Goal: Task Accomplishment & Management: Manage account settings

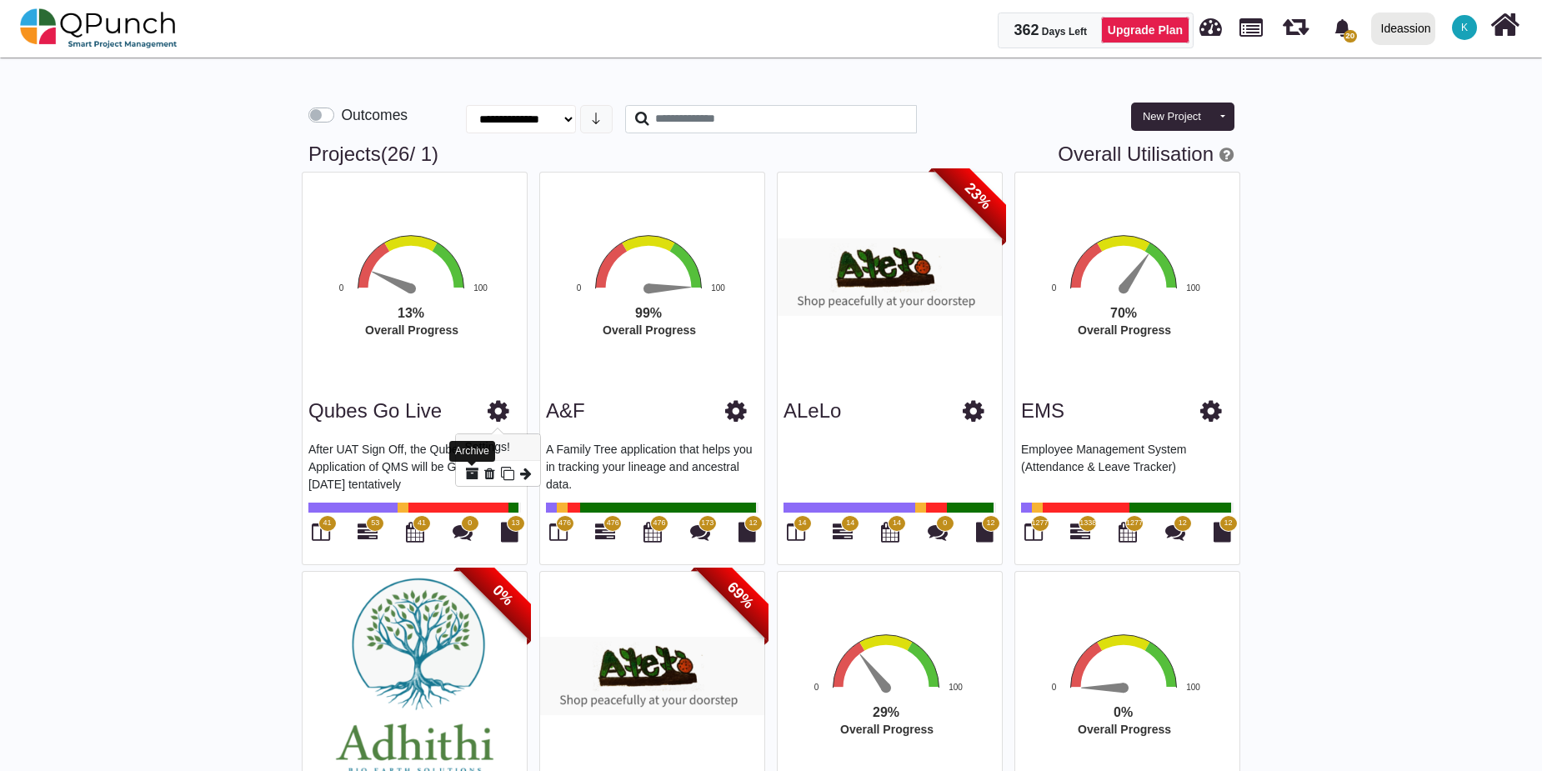
click at [471, 475] on icon at bounding box center [471, 473] width 13 height 13
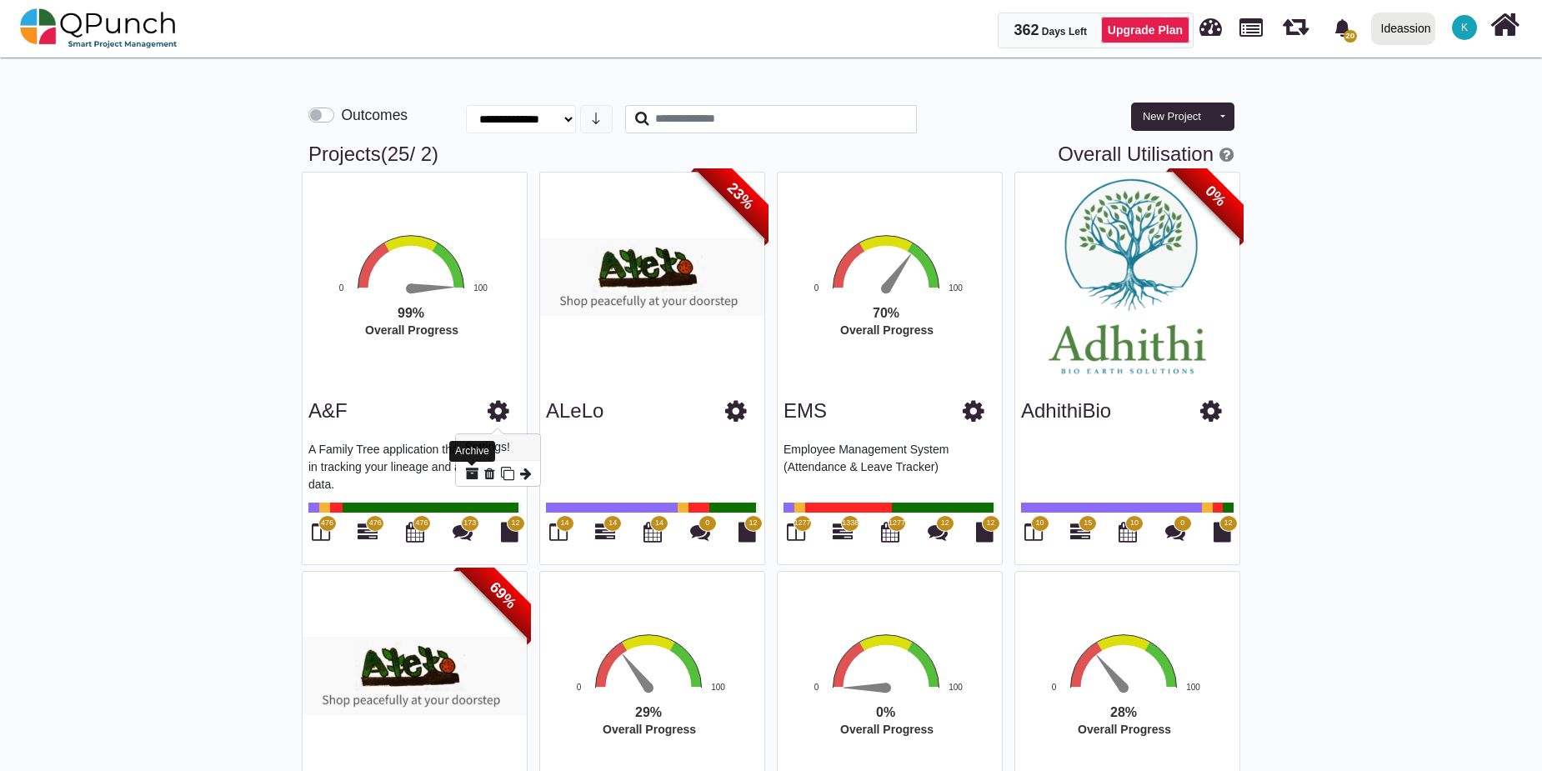
click at [470, 479] on icon at bounding box center [471, 473] width 13 height 13
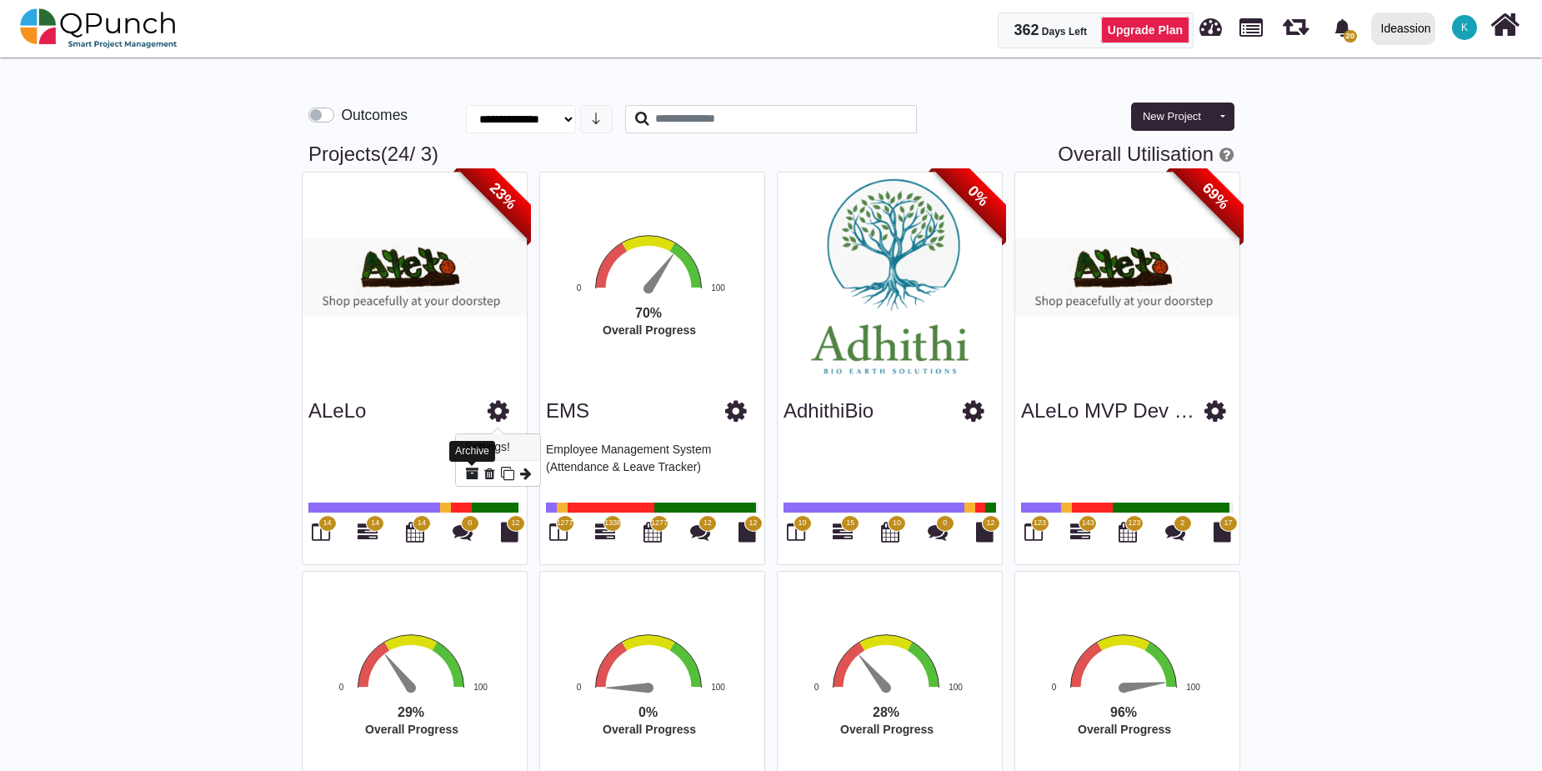
click at [474, 472] on icon at bounding box center [471, 473] width 13 height 13
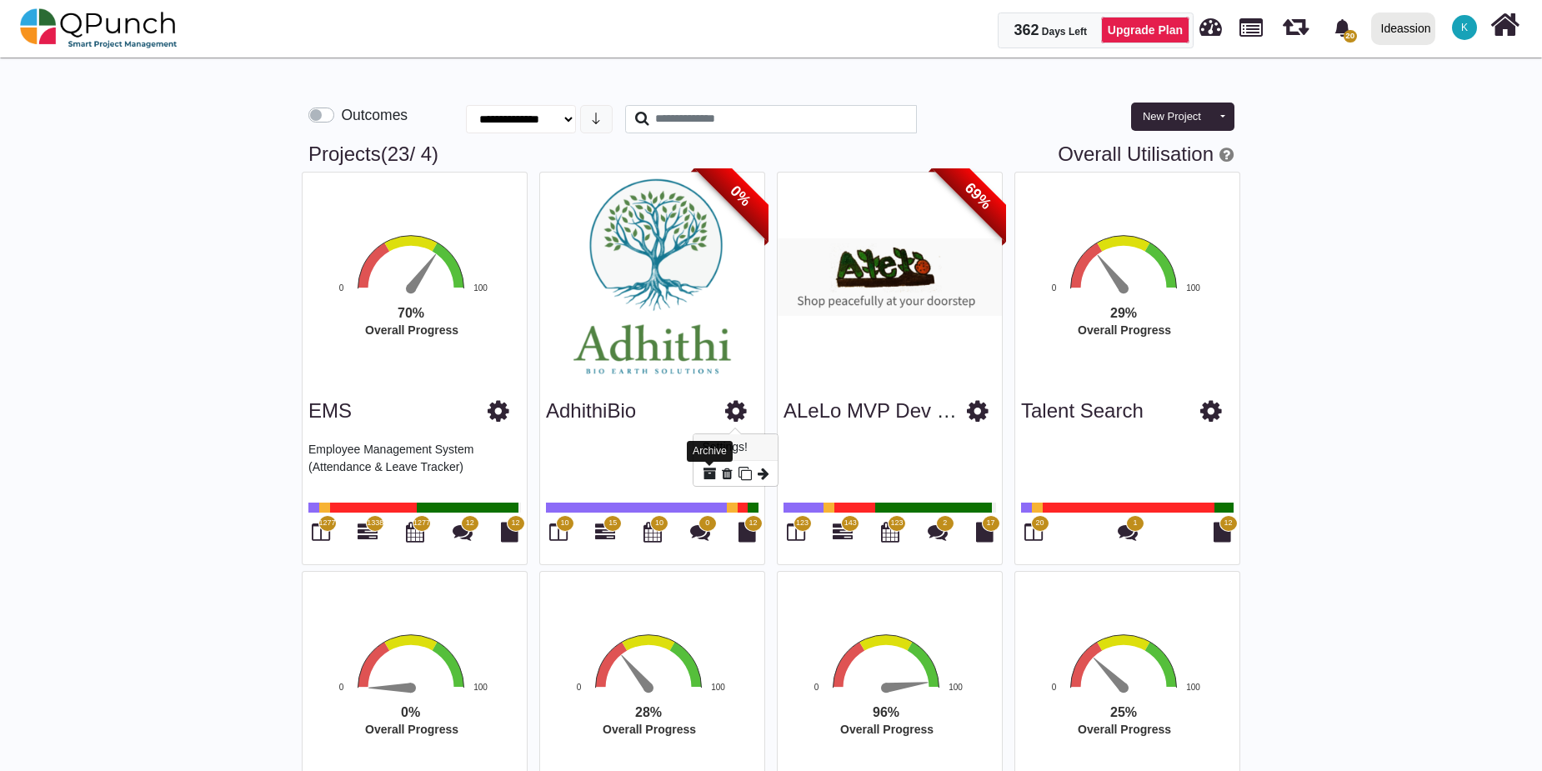
click at [710, 474] on icon at bounding box center [709, 473] width 13 height 13
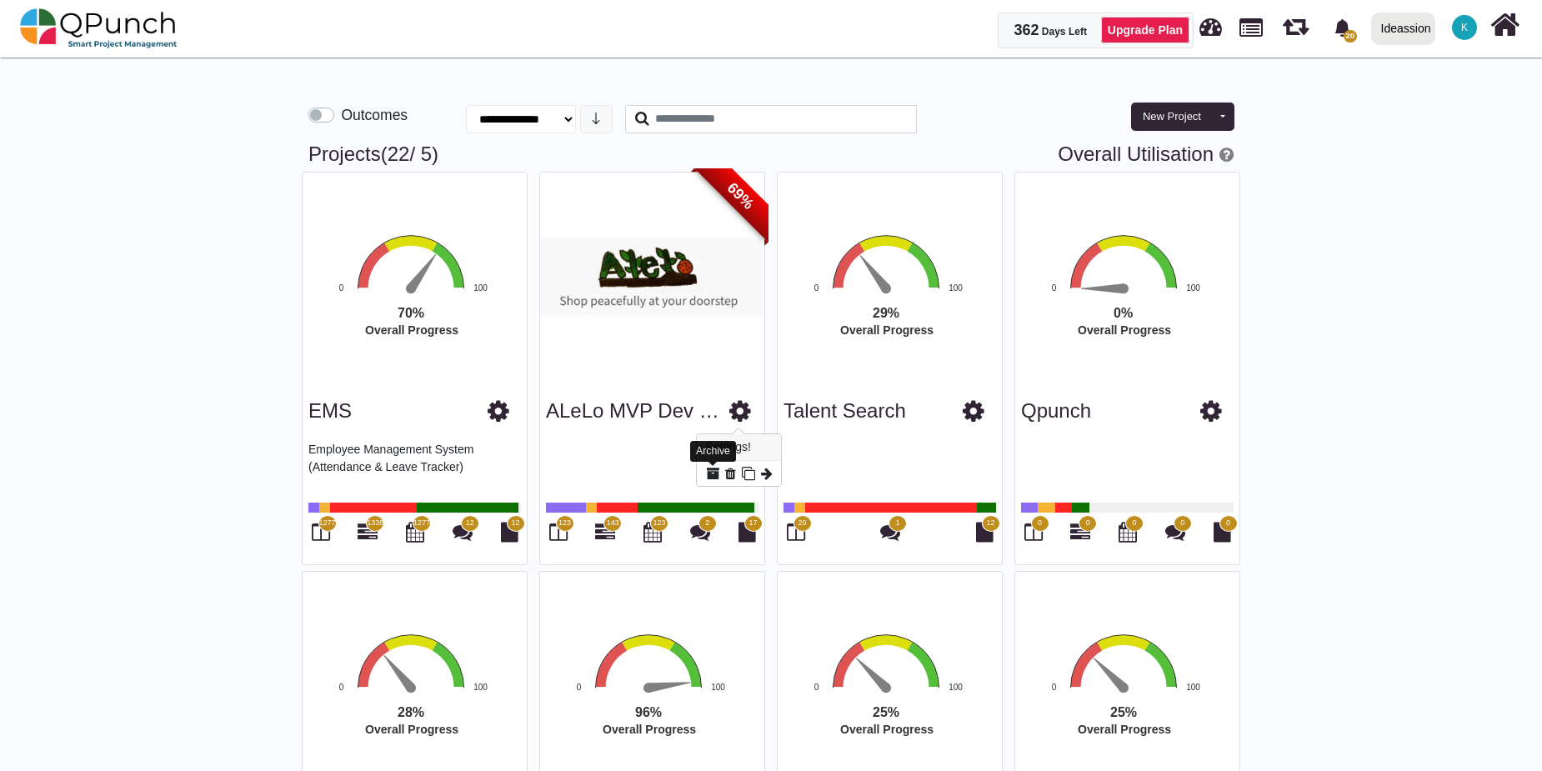
click at [710, 470] on icon at bounding box center [712, 473] width 13 height 13
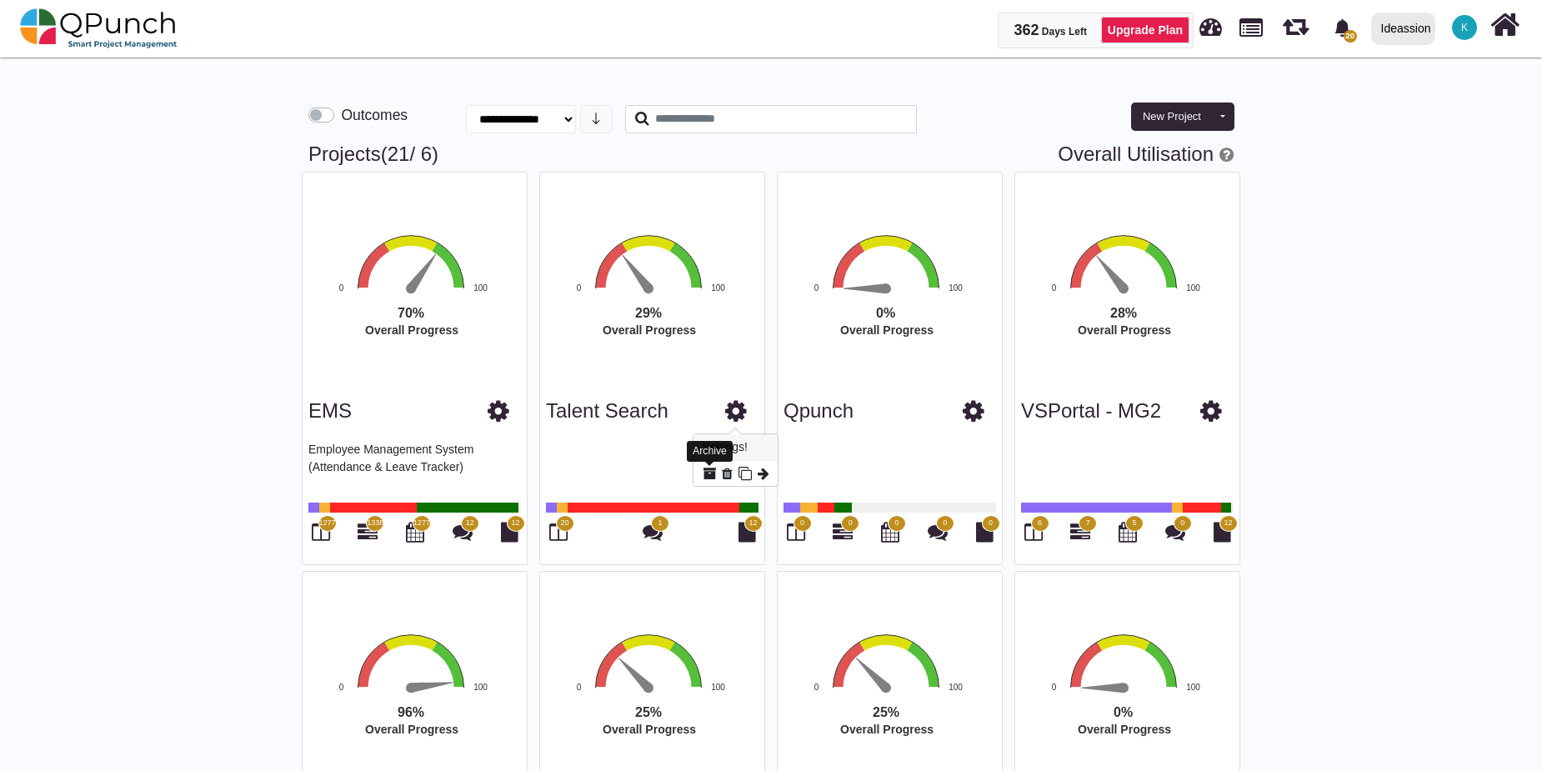
click at [707, 474] on icon at bounding box center [709, 473] width 13 height 13
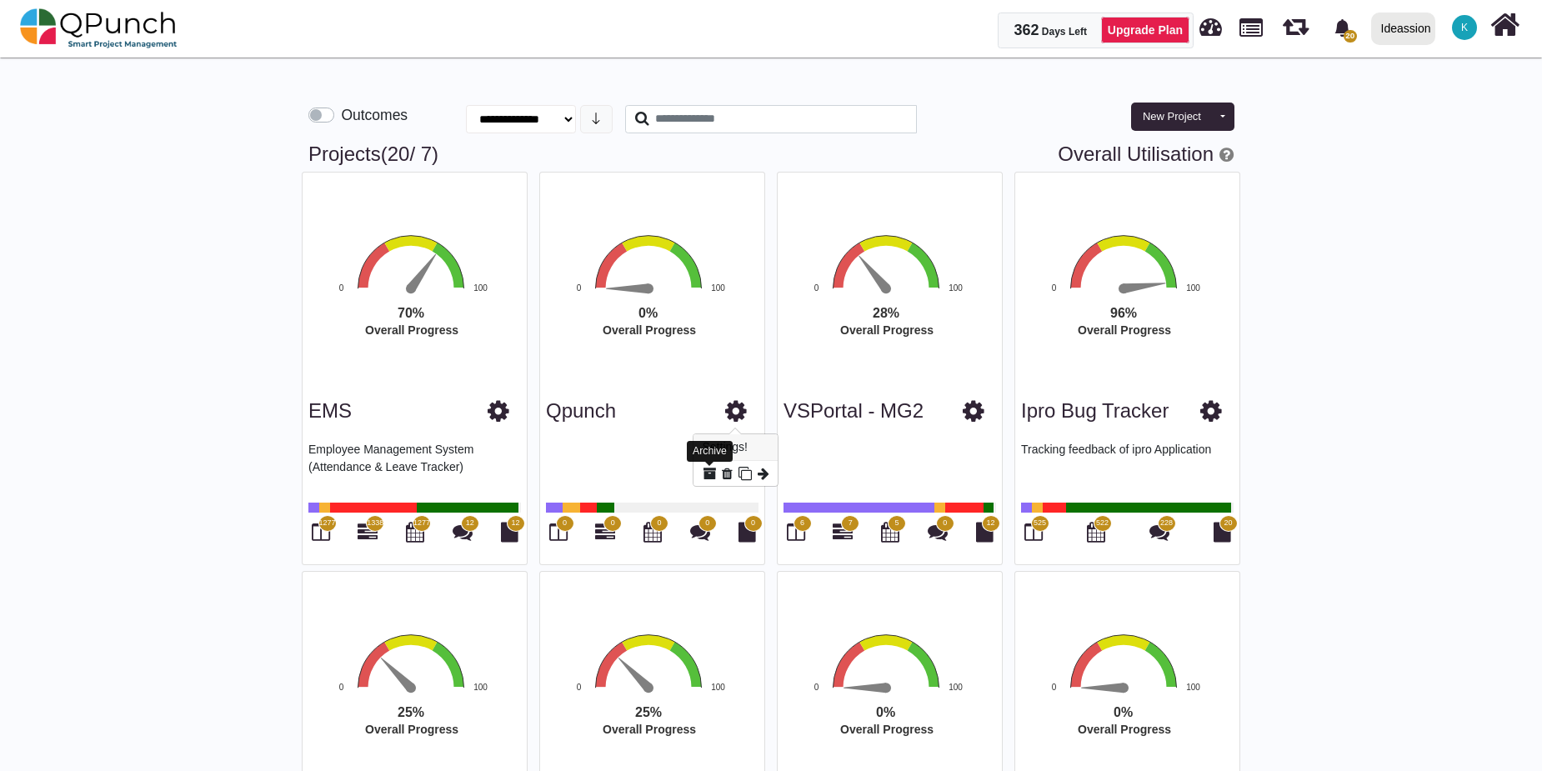
click at [713, 475] on icon at bounding box center [709, 473] width 13 height 13
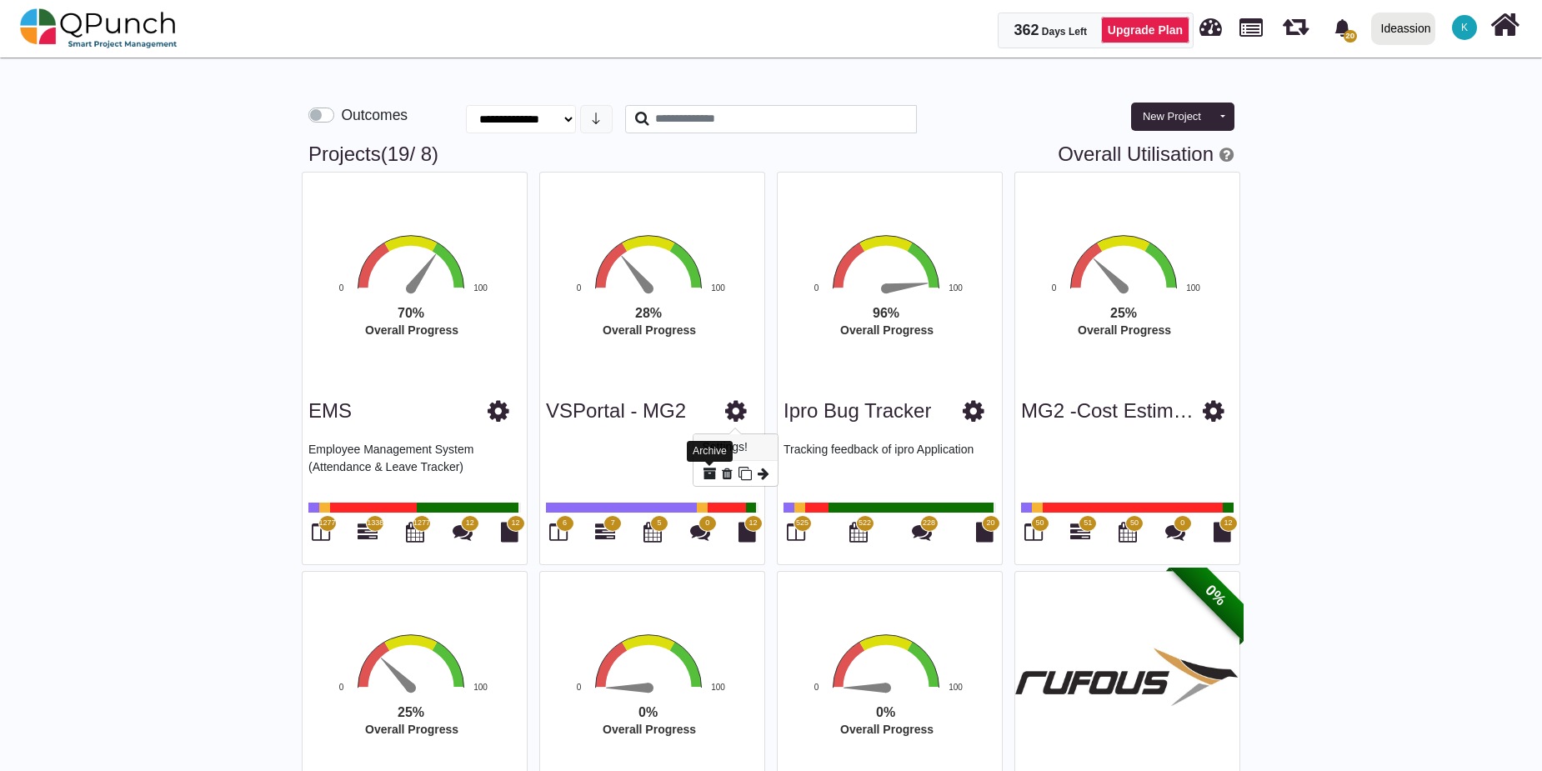
click at [706, 474] on icon at bounding box center [709, 473] width 13 height 13
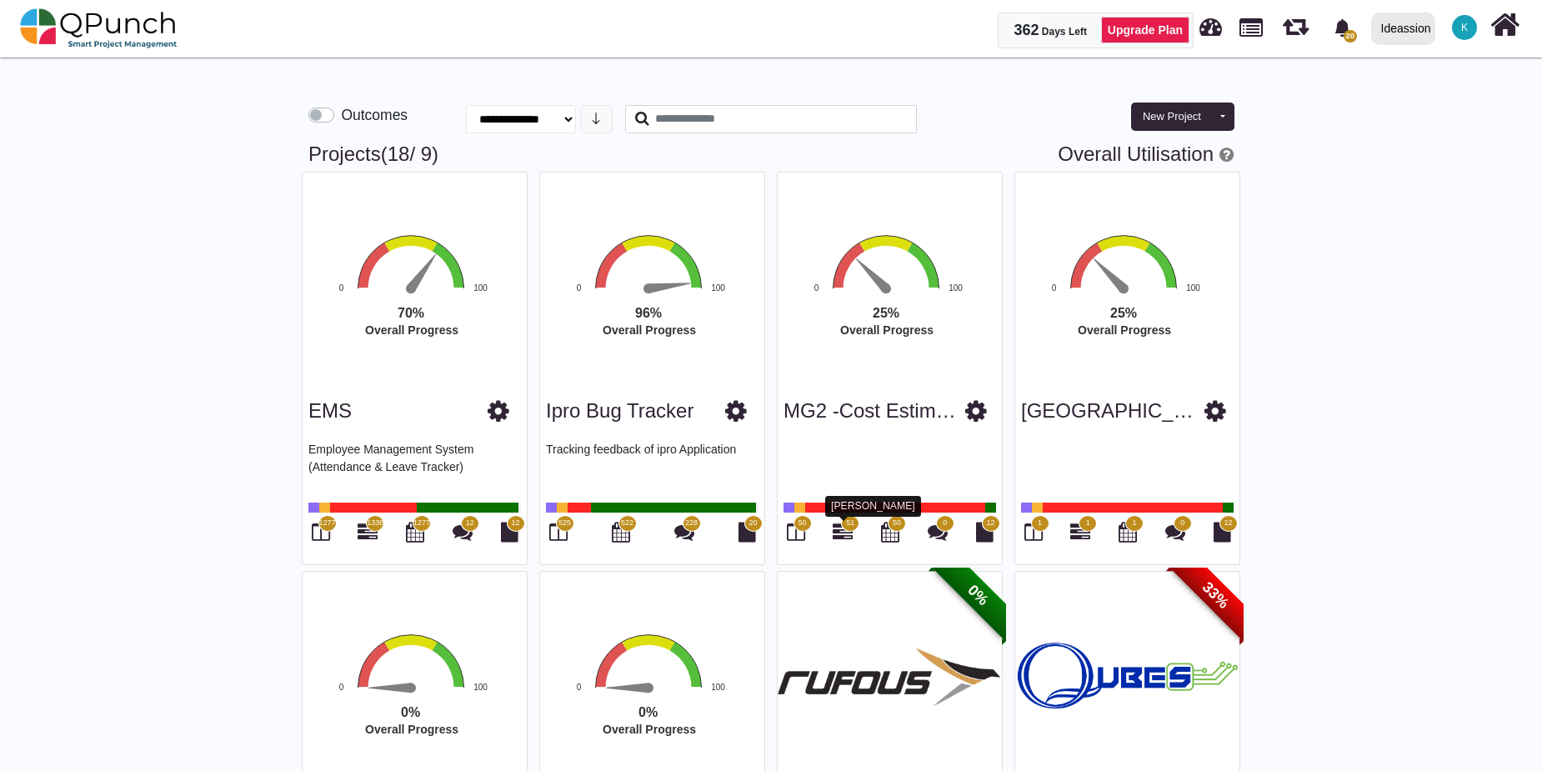
click at [838, 534] on icon at bounding box center [843, 532] width 20 height 20
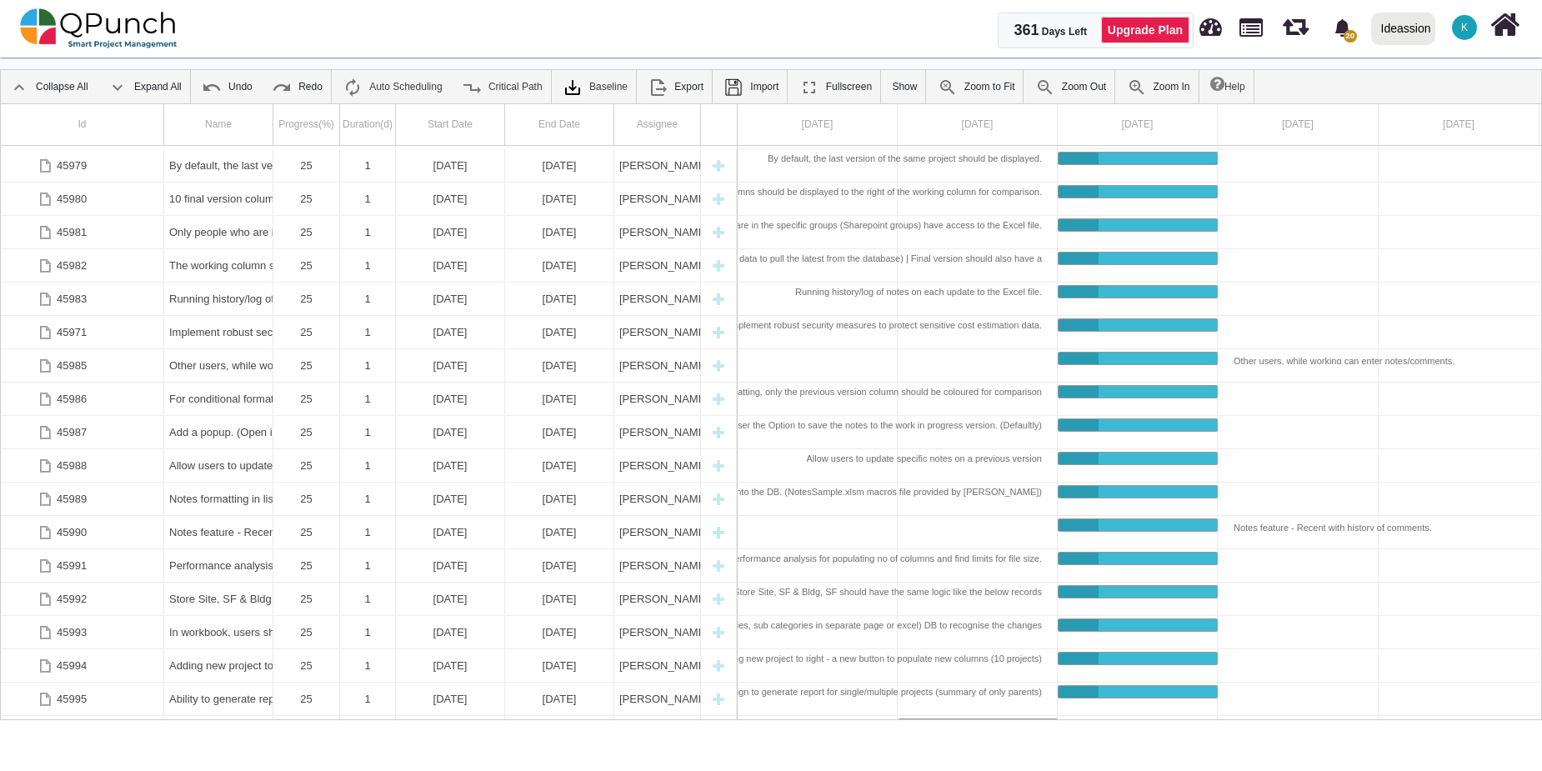
scroll to position [163, 0]
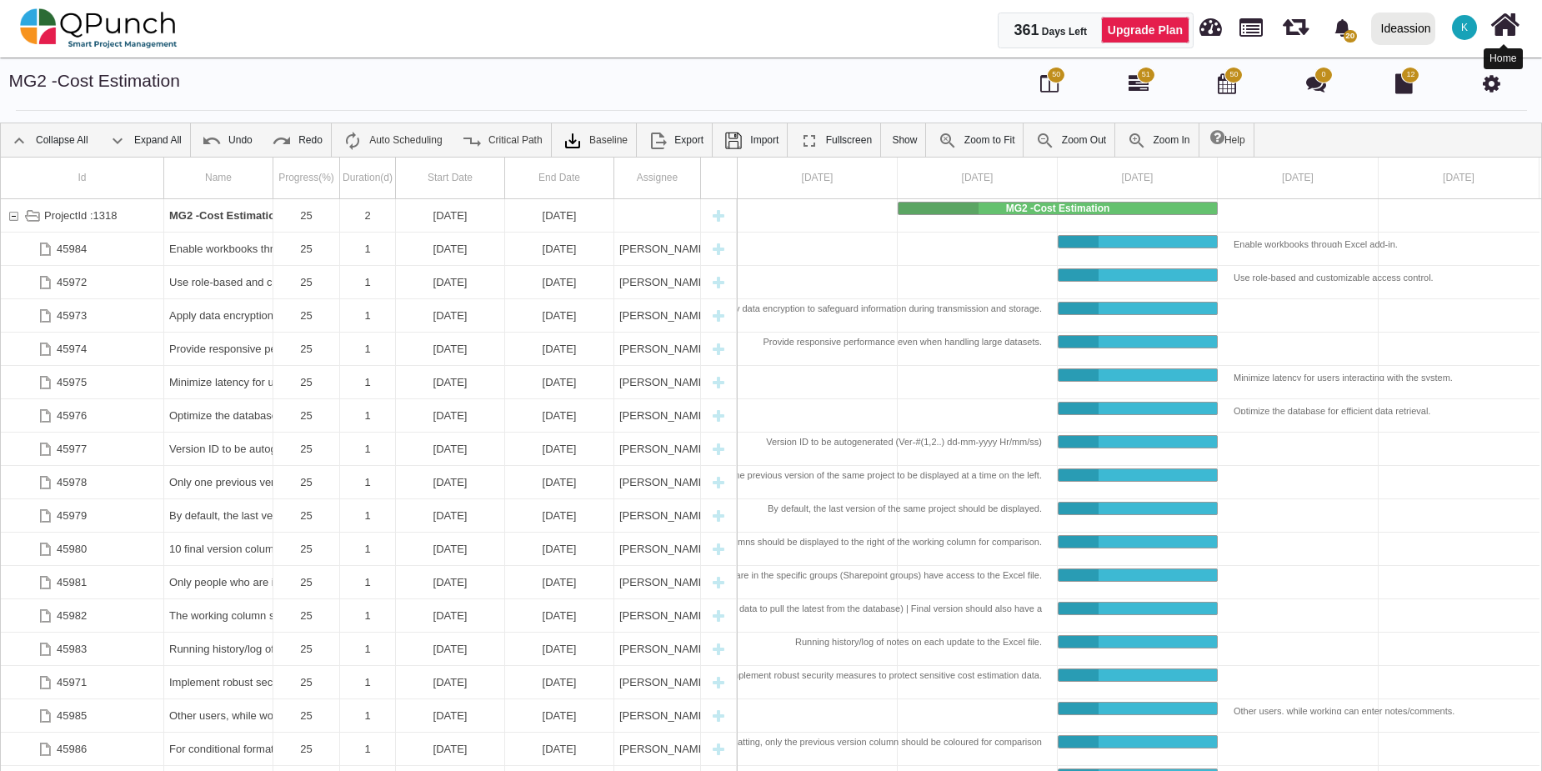
click at [1514, 24] on icon at bounding box center [1505, 25] width 29 height 32
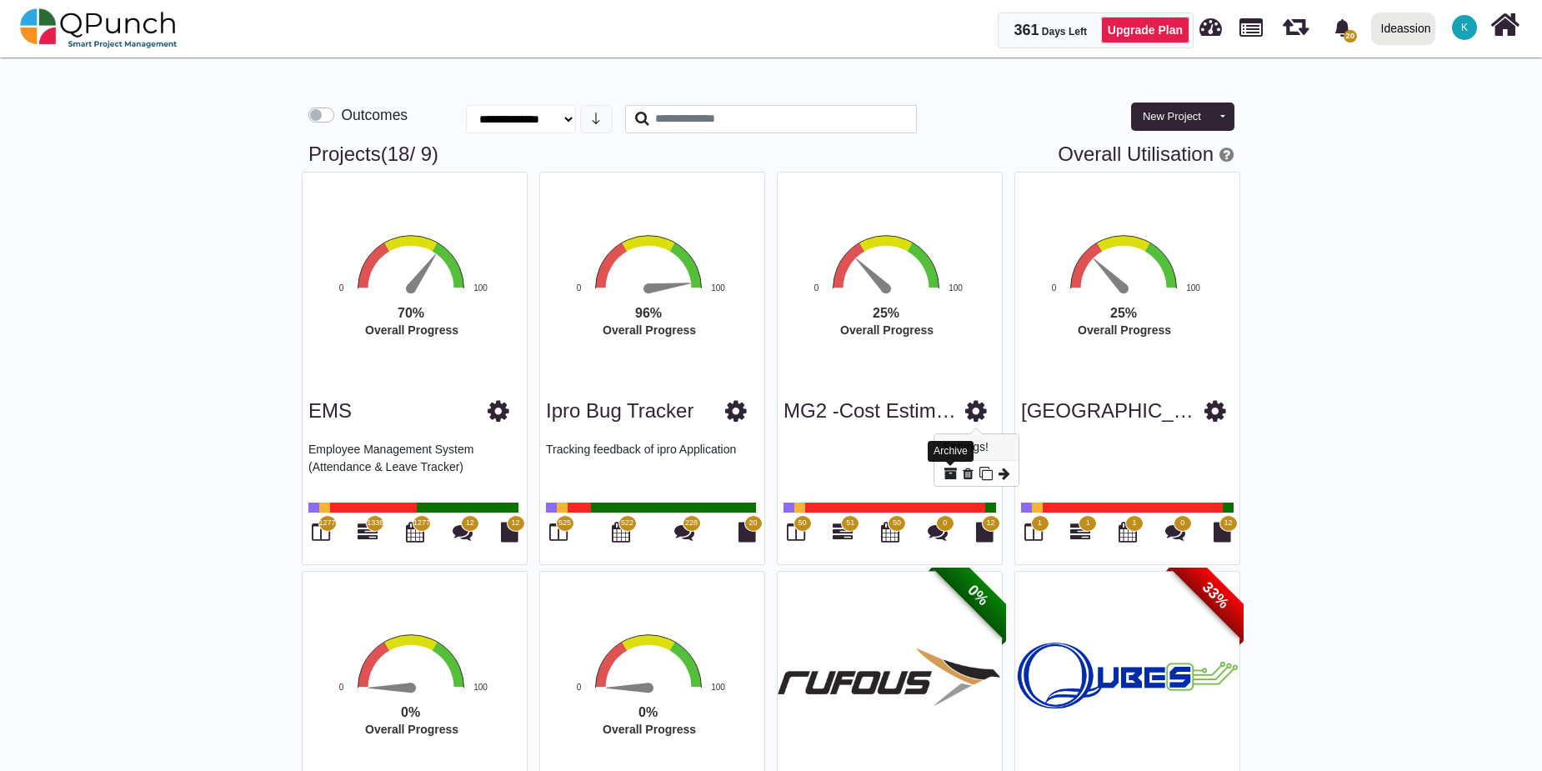
click at [949, 478] on icon at bounding box center [950, 473] width 13 height 13
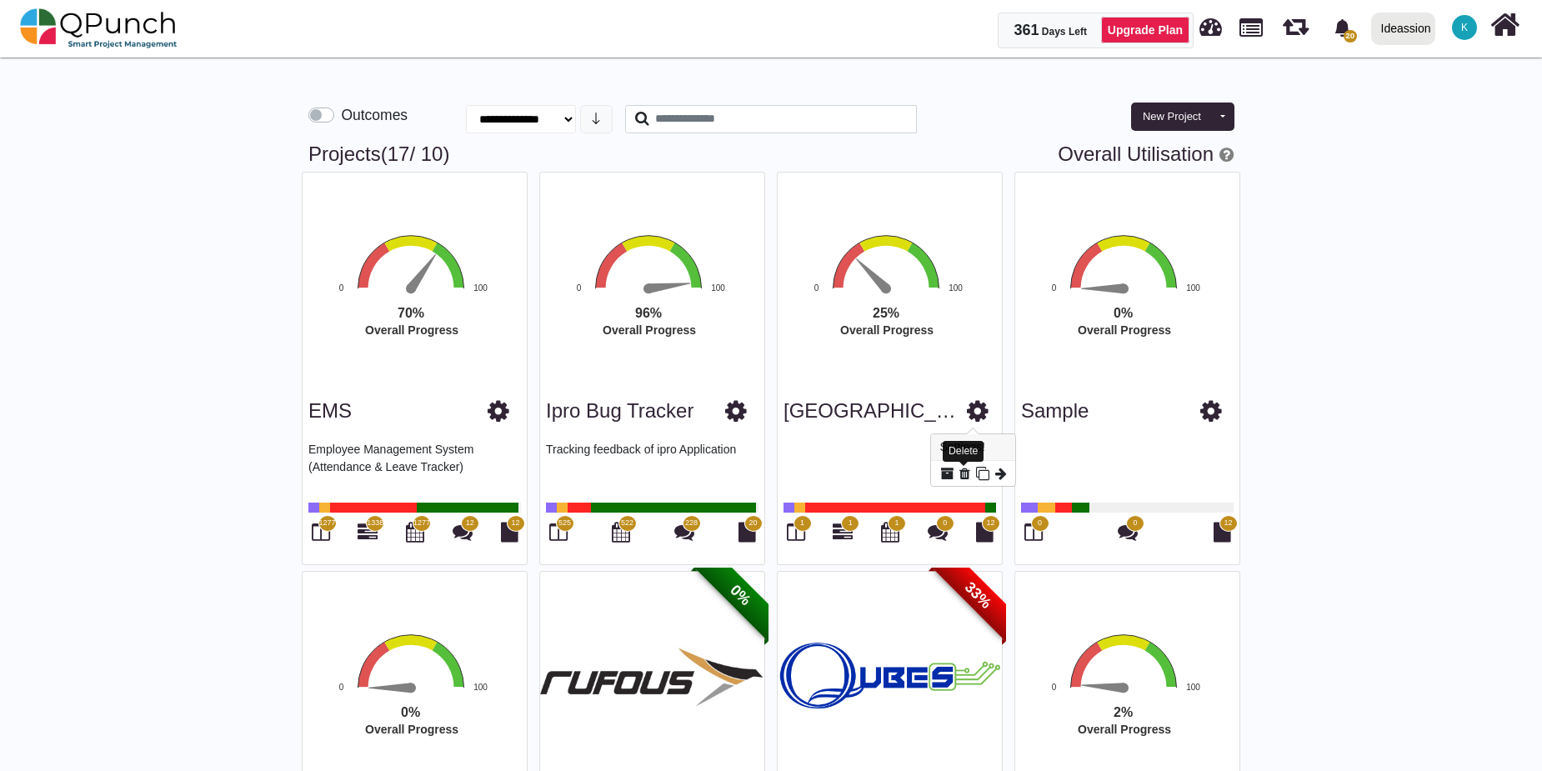
click at [961, 474] on icon at bounding box center [965, 473] width 11 height 13
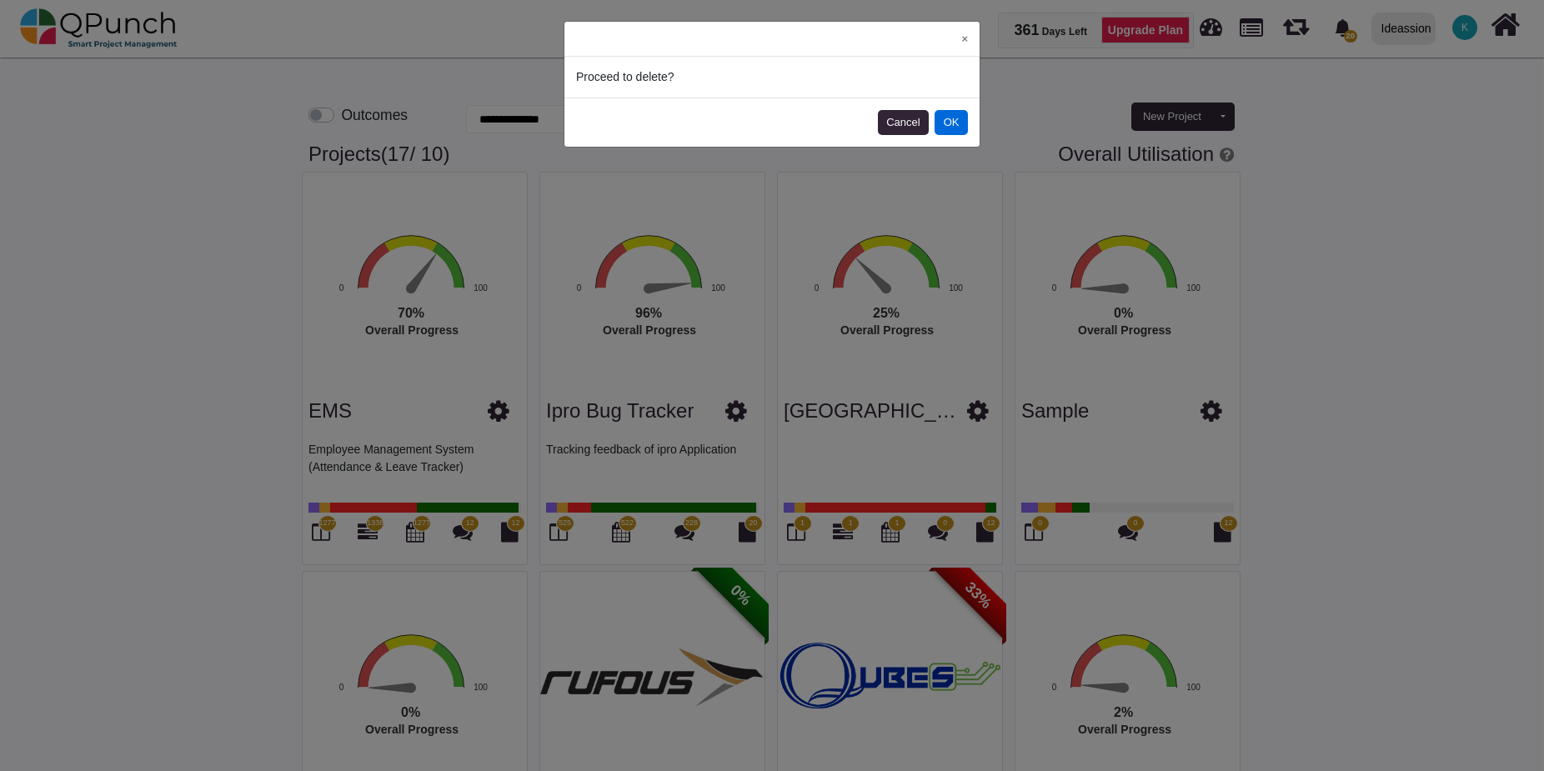
click at [950, 125] on button "OK" at bounding box center [951, 122] width 33 height 25
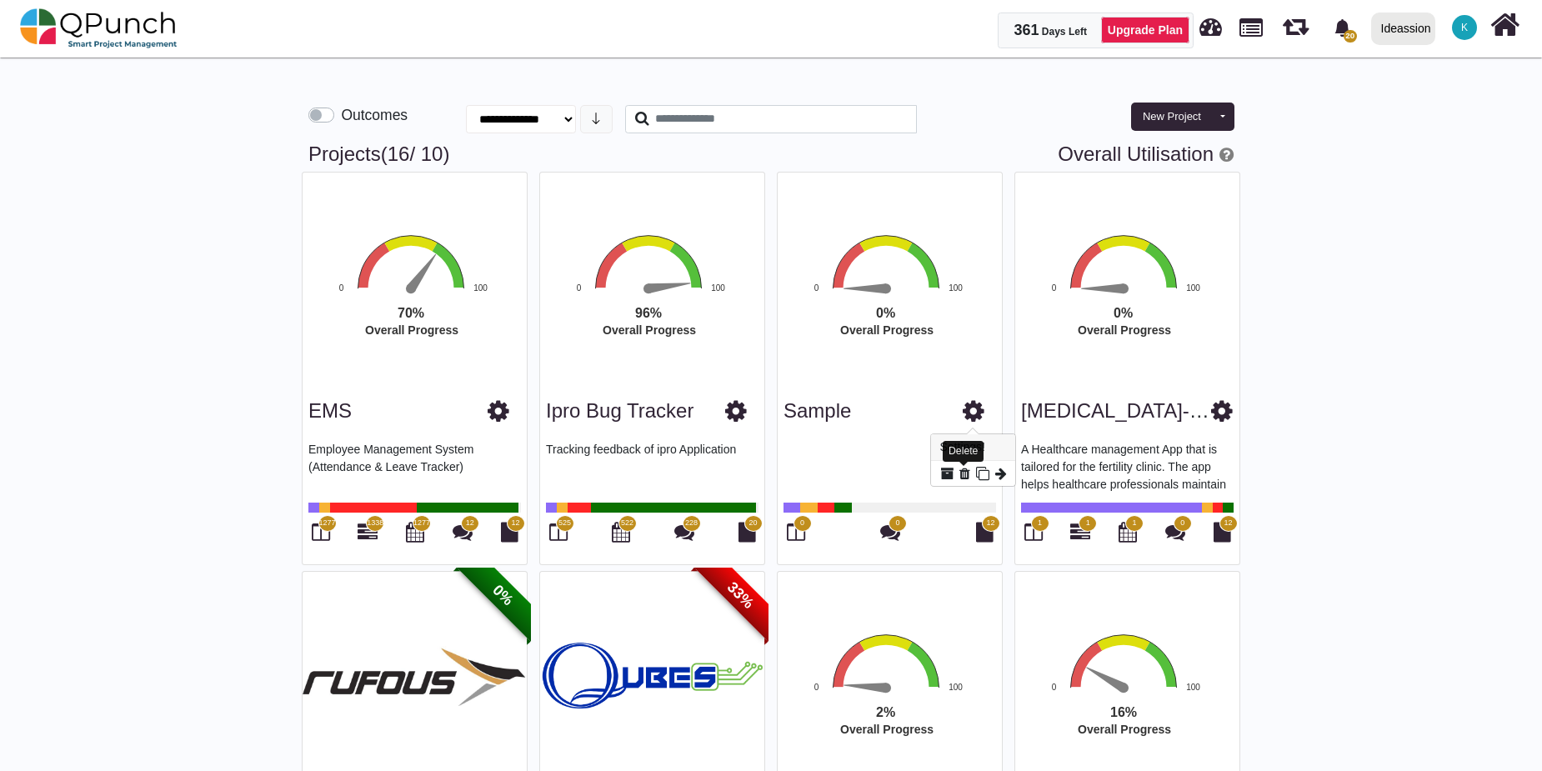
click at [965, 474] on icon at bounding box center [965, 473] width 11 height 13
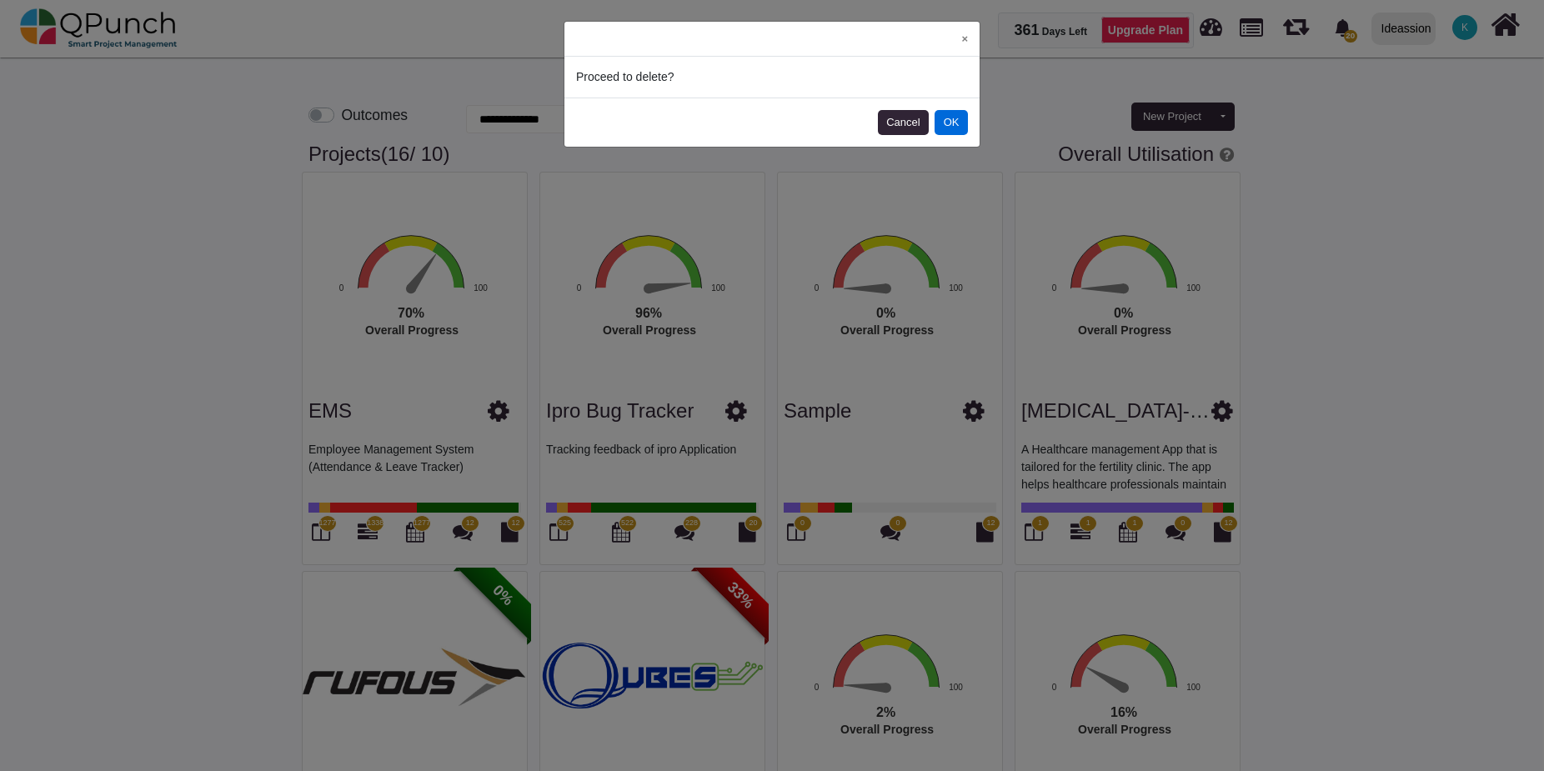
click at [951, 121] on button "OK" at bounding box center [951, 122] width 33 height 25
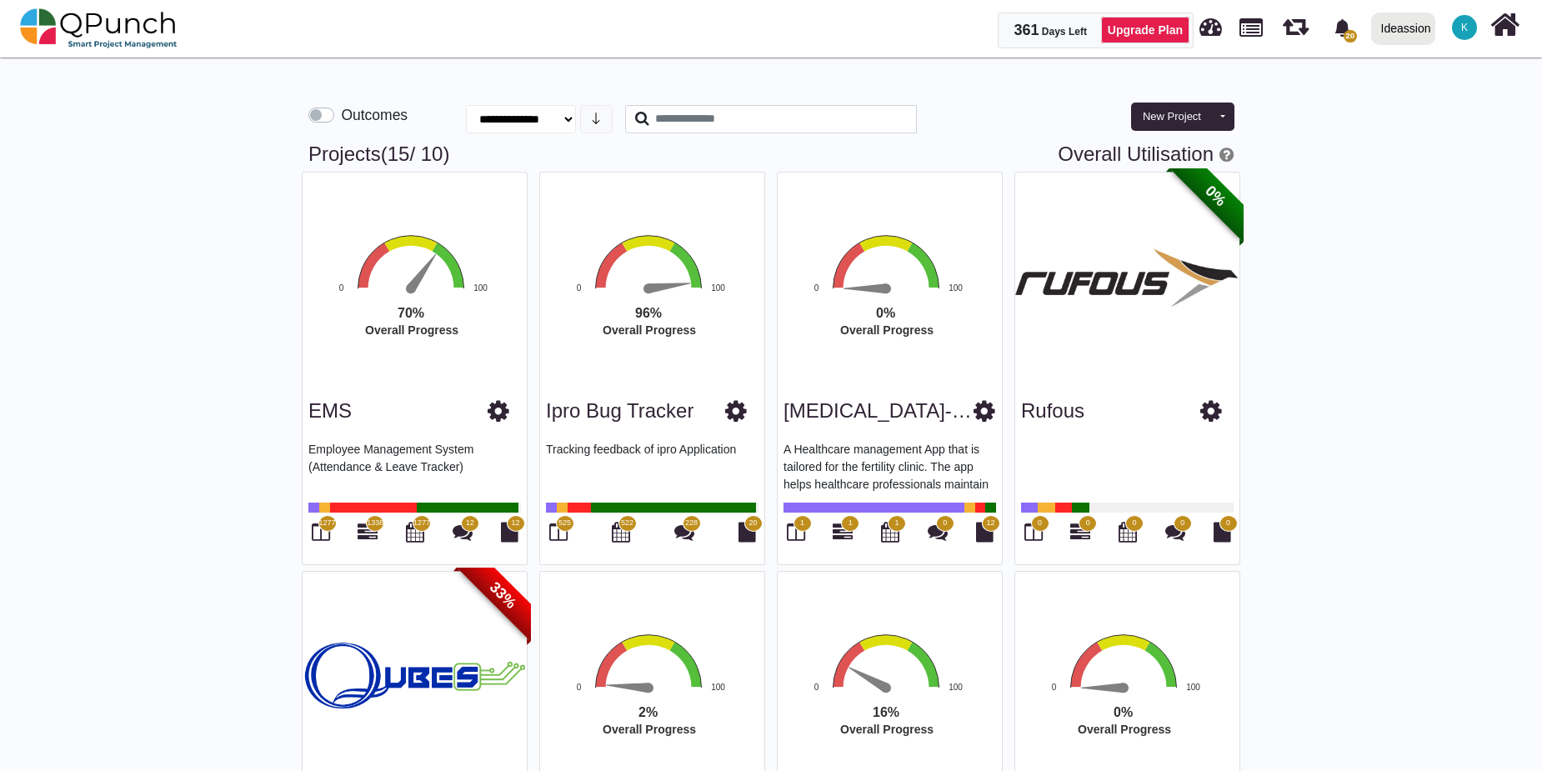
click at [800, 529] on span "1" at bounding box center [803, 523] width 18 height 17
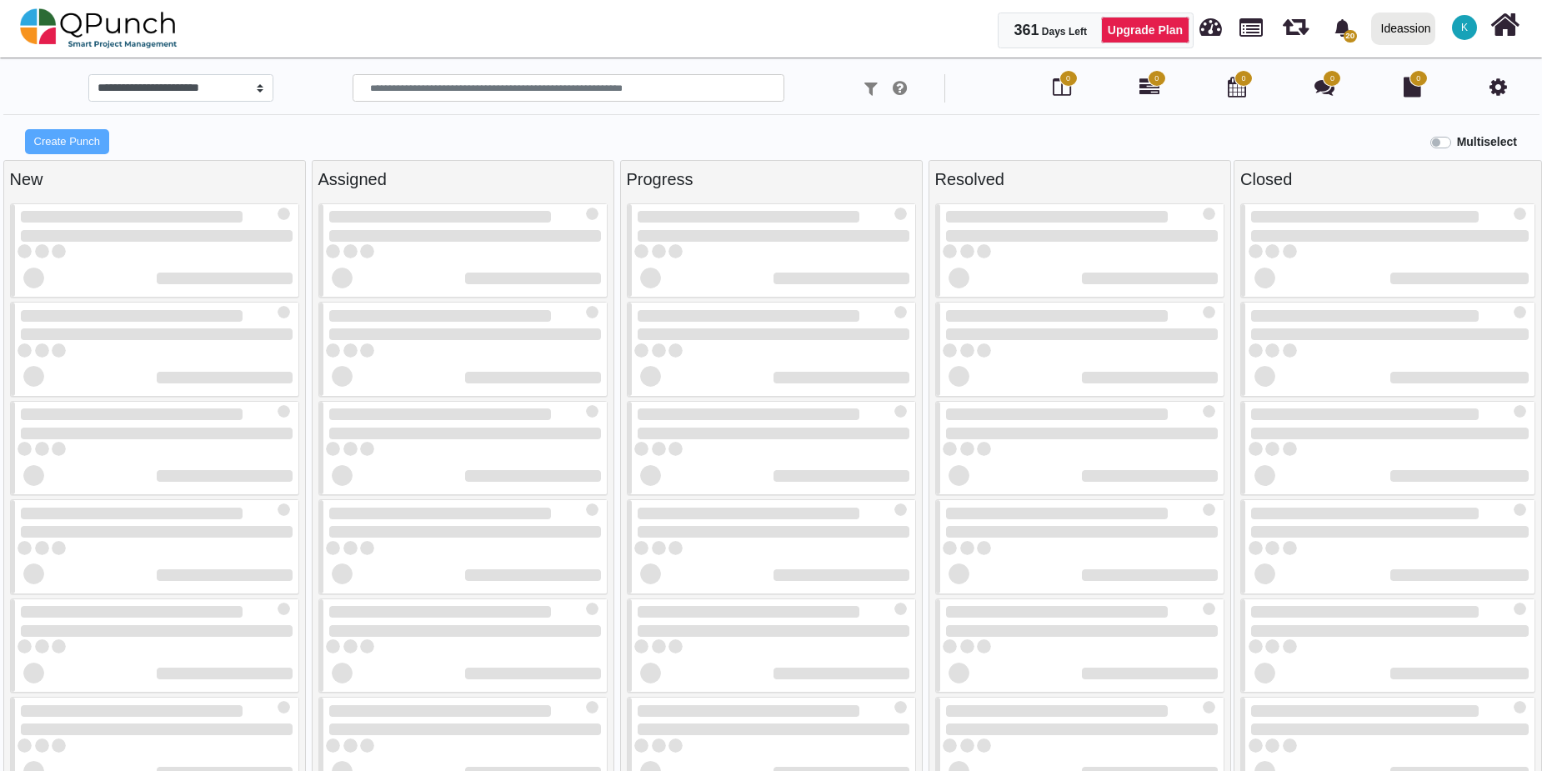
click at [798, 527] on div at bounding box center [774, 532] width 272 height 12
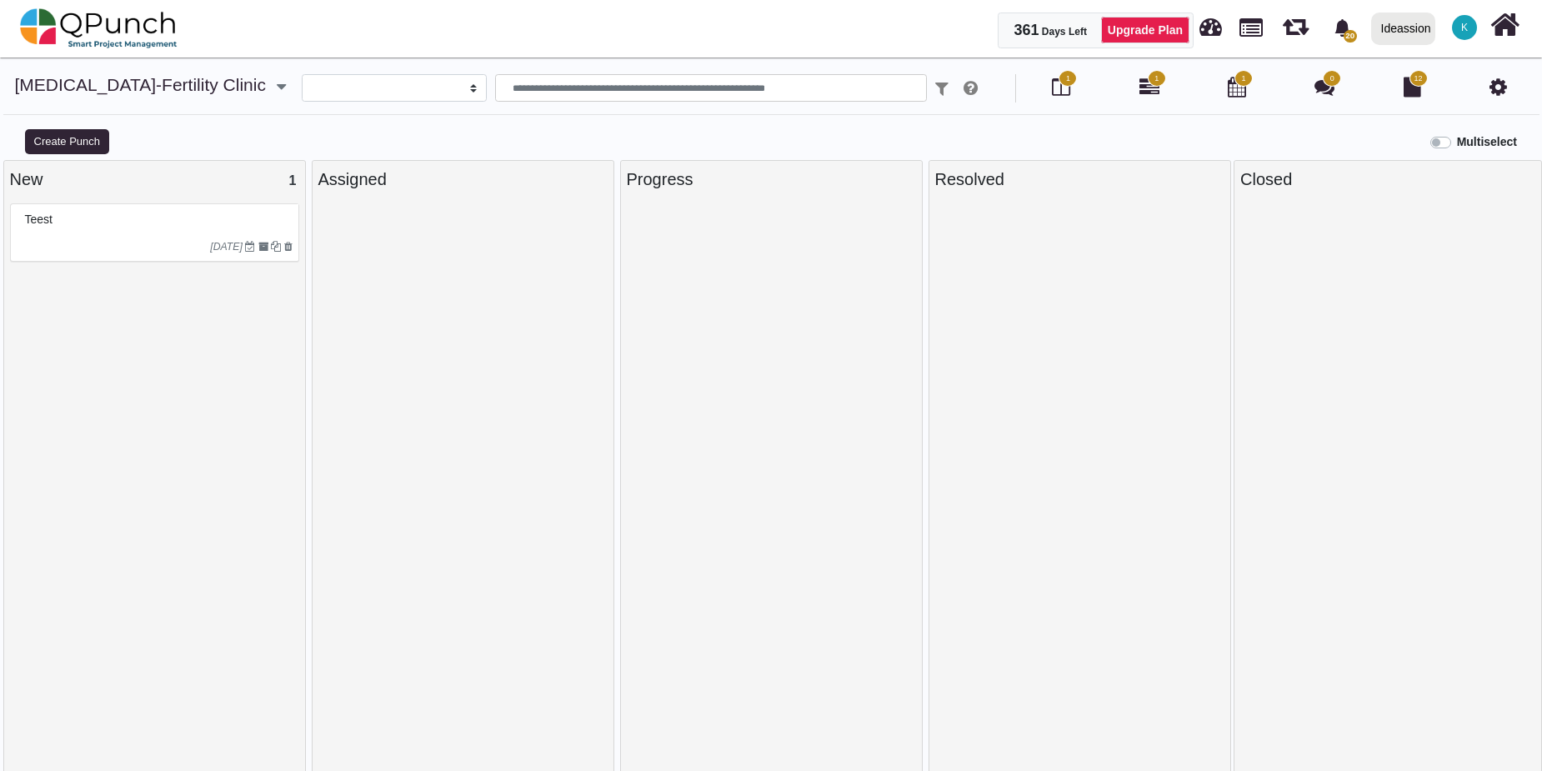
select select
click at [1499, 24] on icon at bounding box center [1505, 25] width 29 height 32
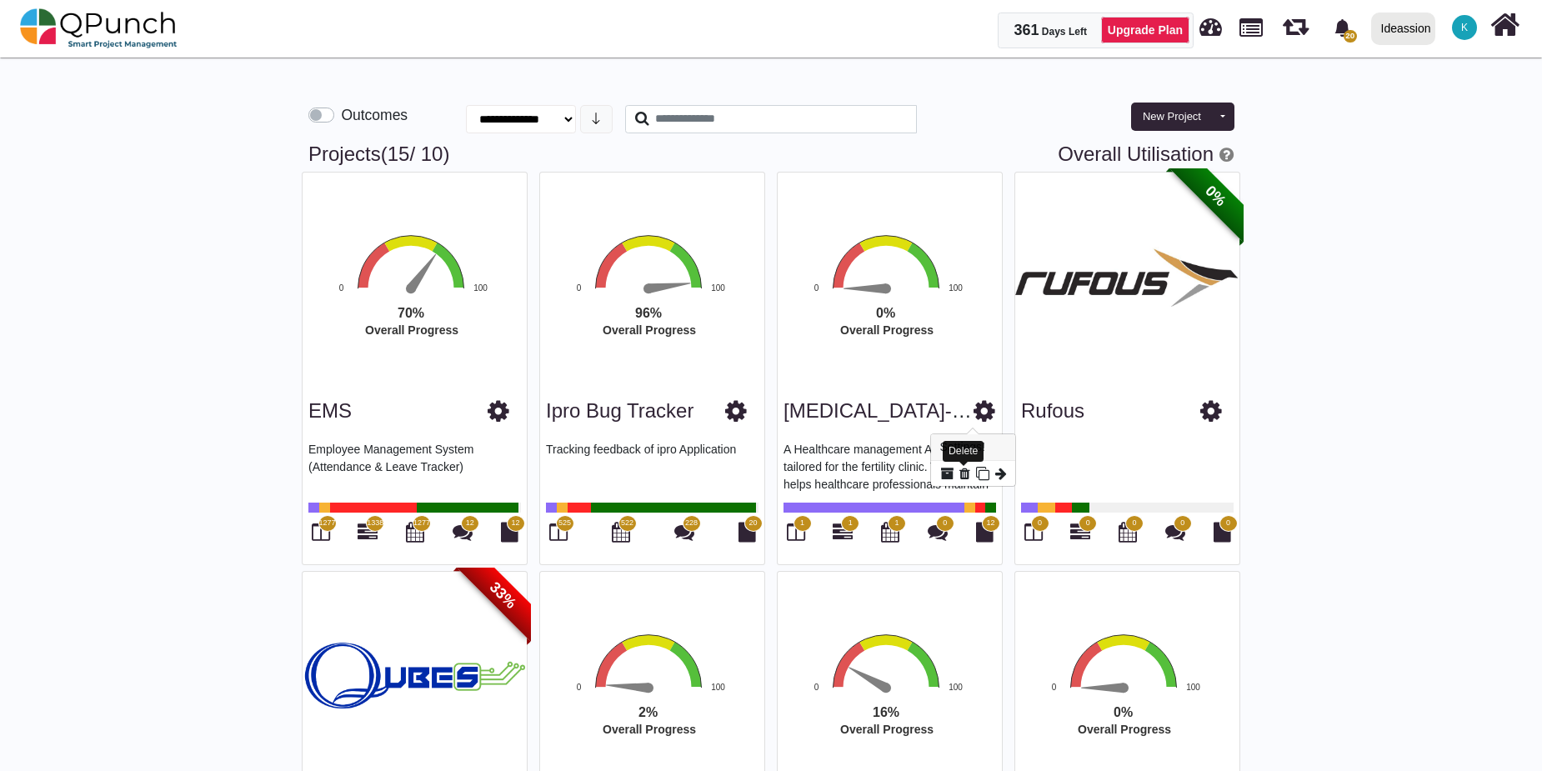
click at [960, 473] on icon at bounding box center [965, 473] width 11 height 13
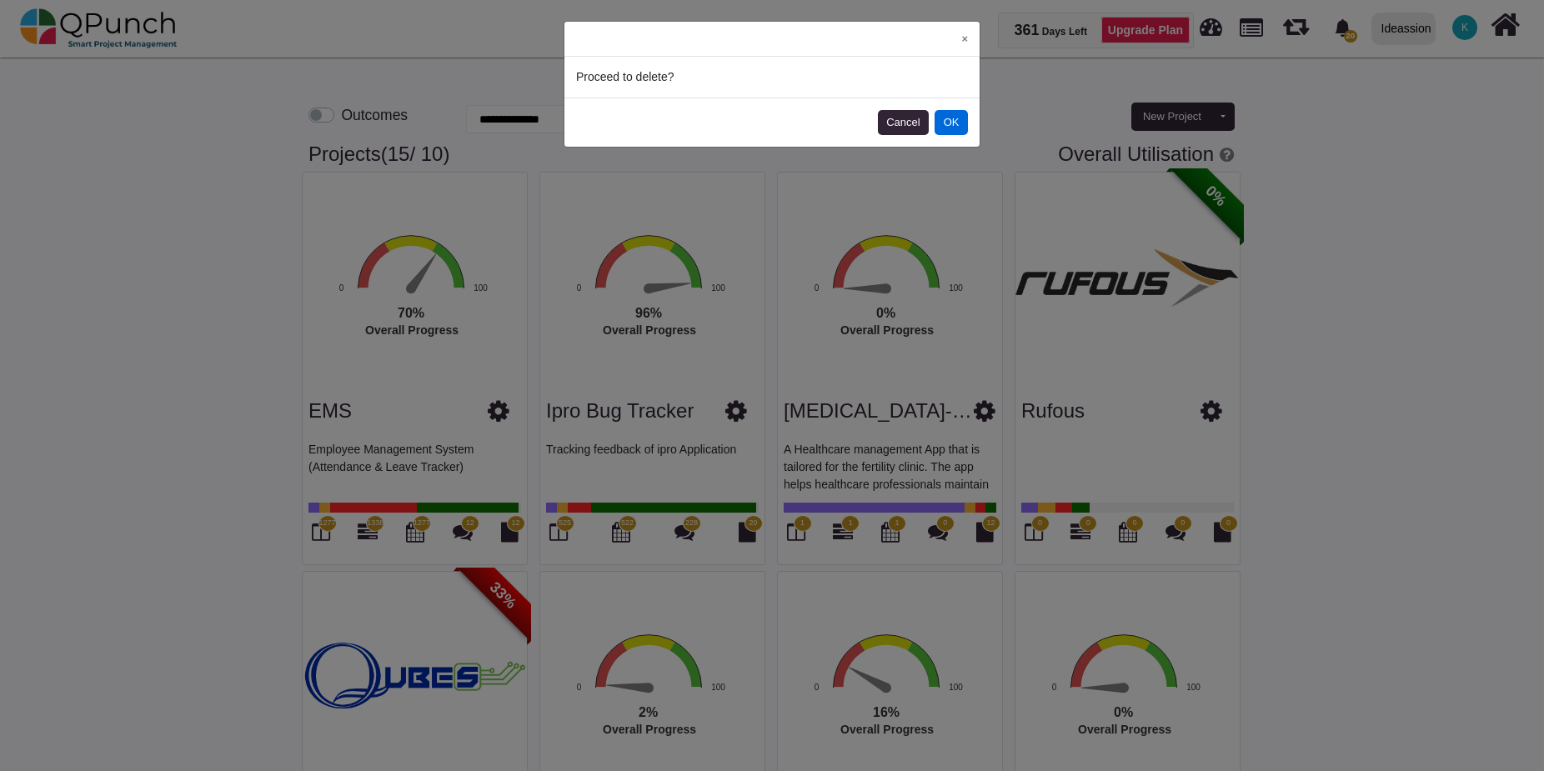
click at [960, 126] on button "OK" at bounding box center [951, 122] width 33 height 25
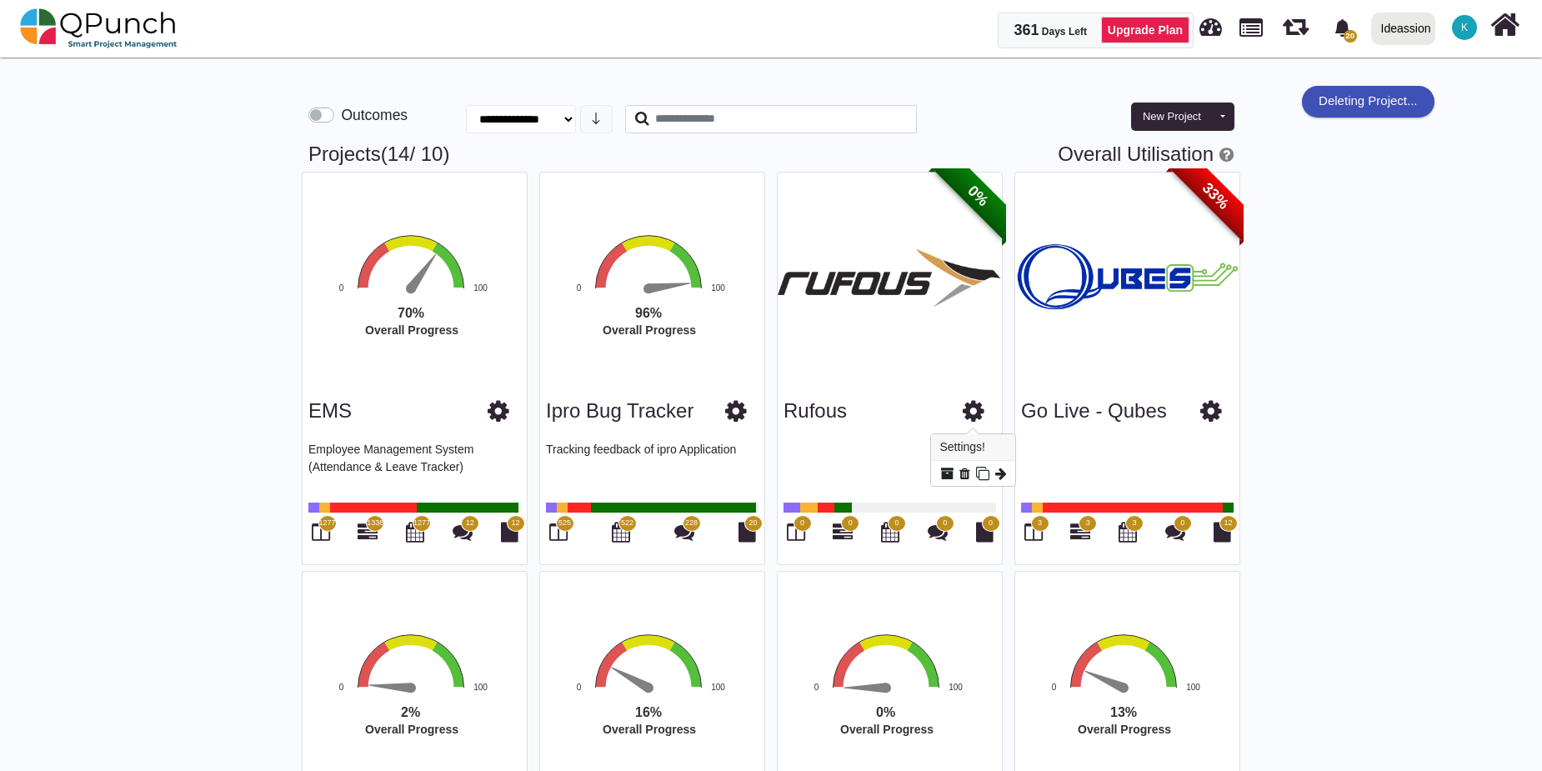
click at [972, 409] on icon at bounding box center [974, 411] width 22 height 25
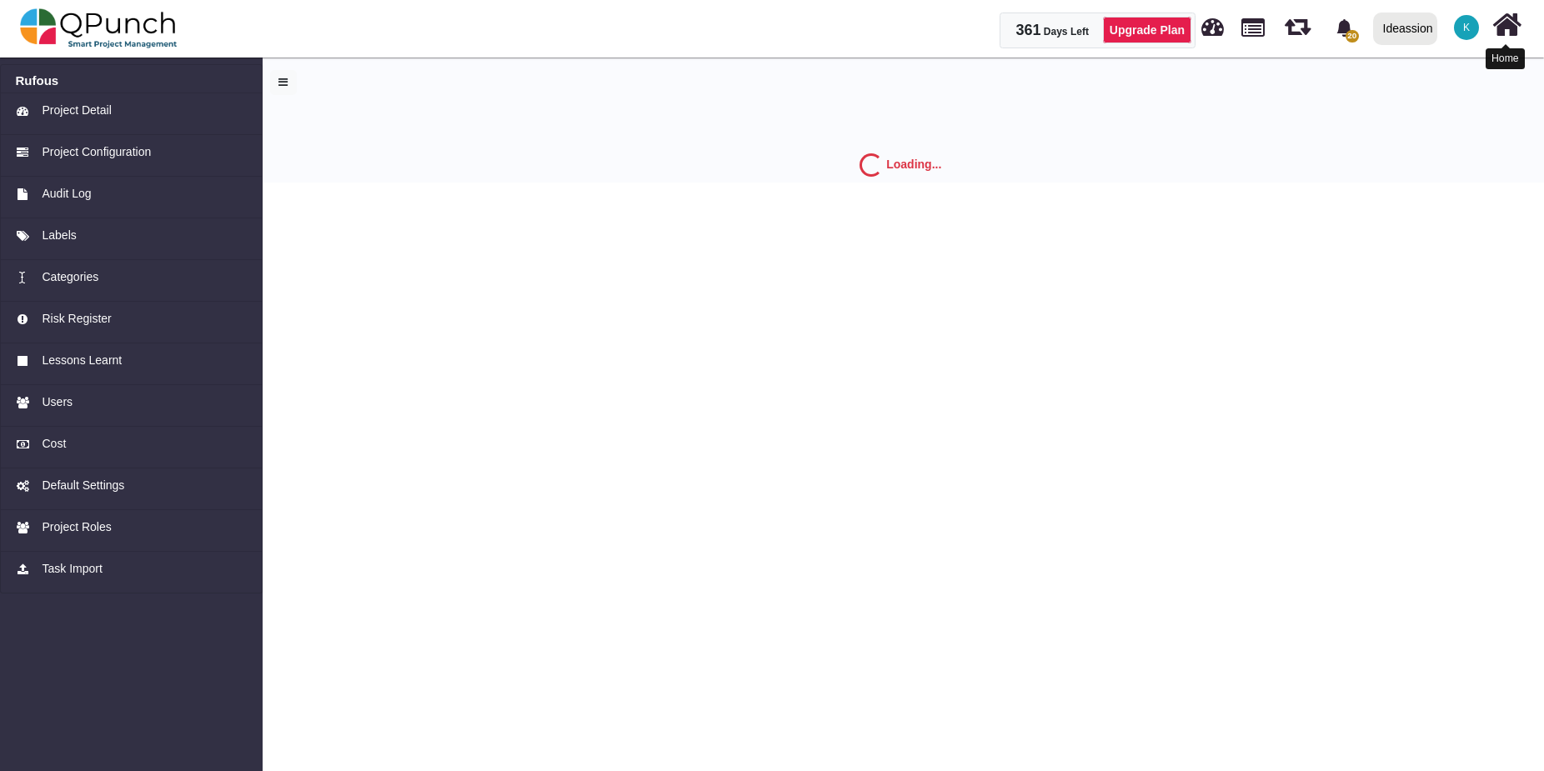
click at [1502, 33] on icon at bounding box center [1506, 25] width 29 height 32
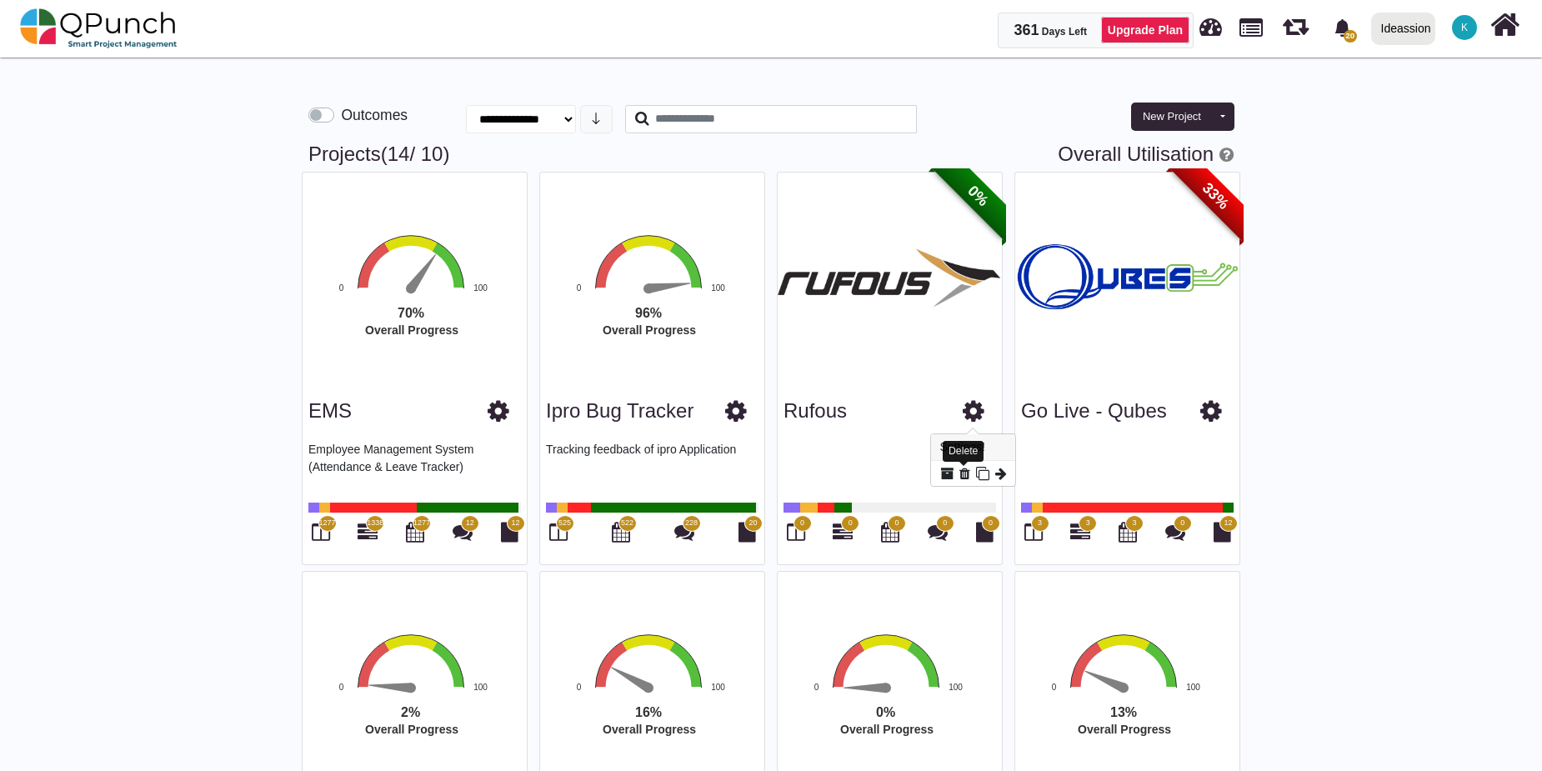
click at [961, 473] on icon at bounding box center [965, 473] width 11 height 13
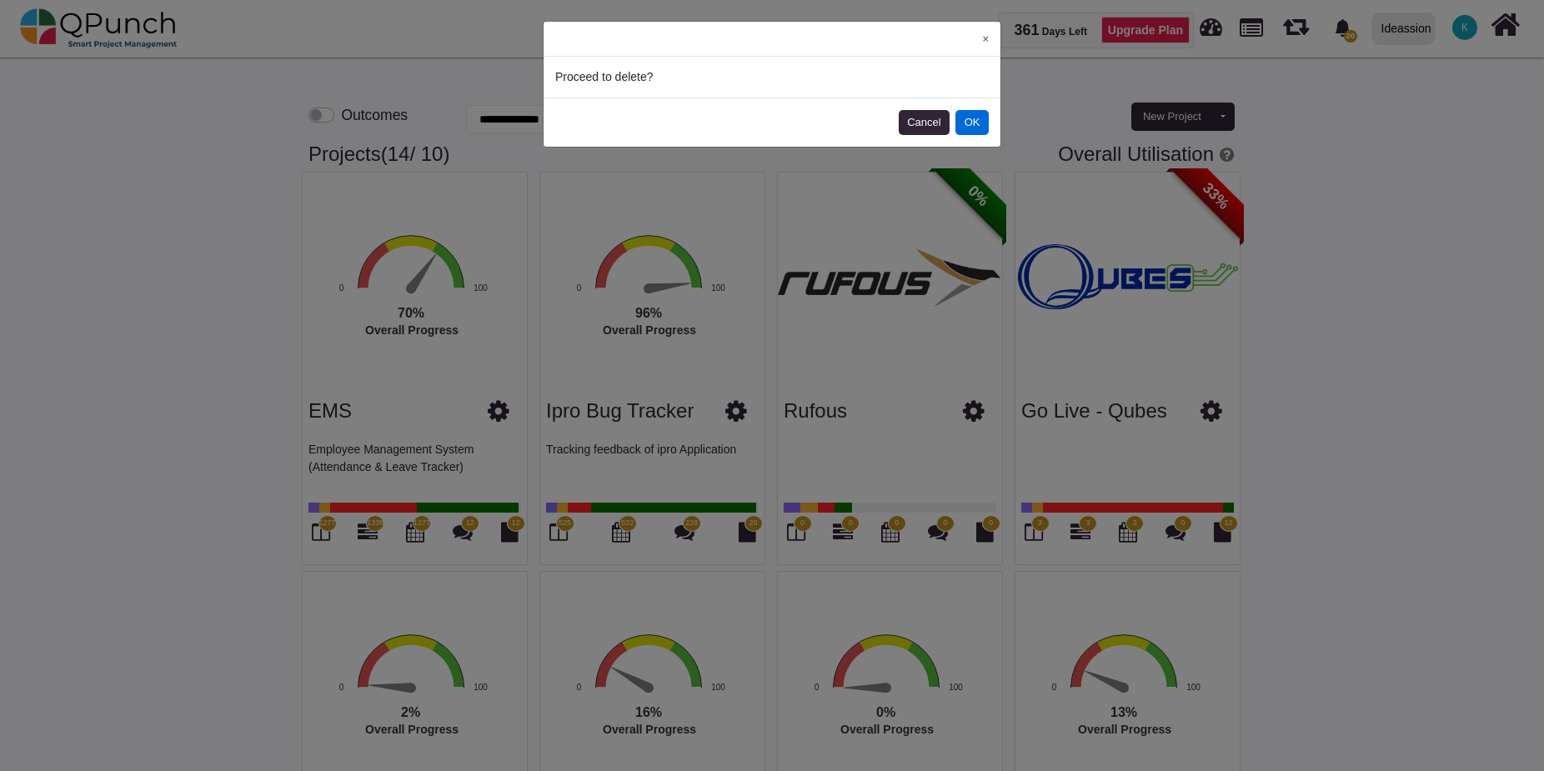
click at [978, 128] on button "OK" at bounding box center [971, 122] width 33 height 25
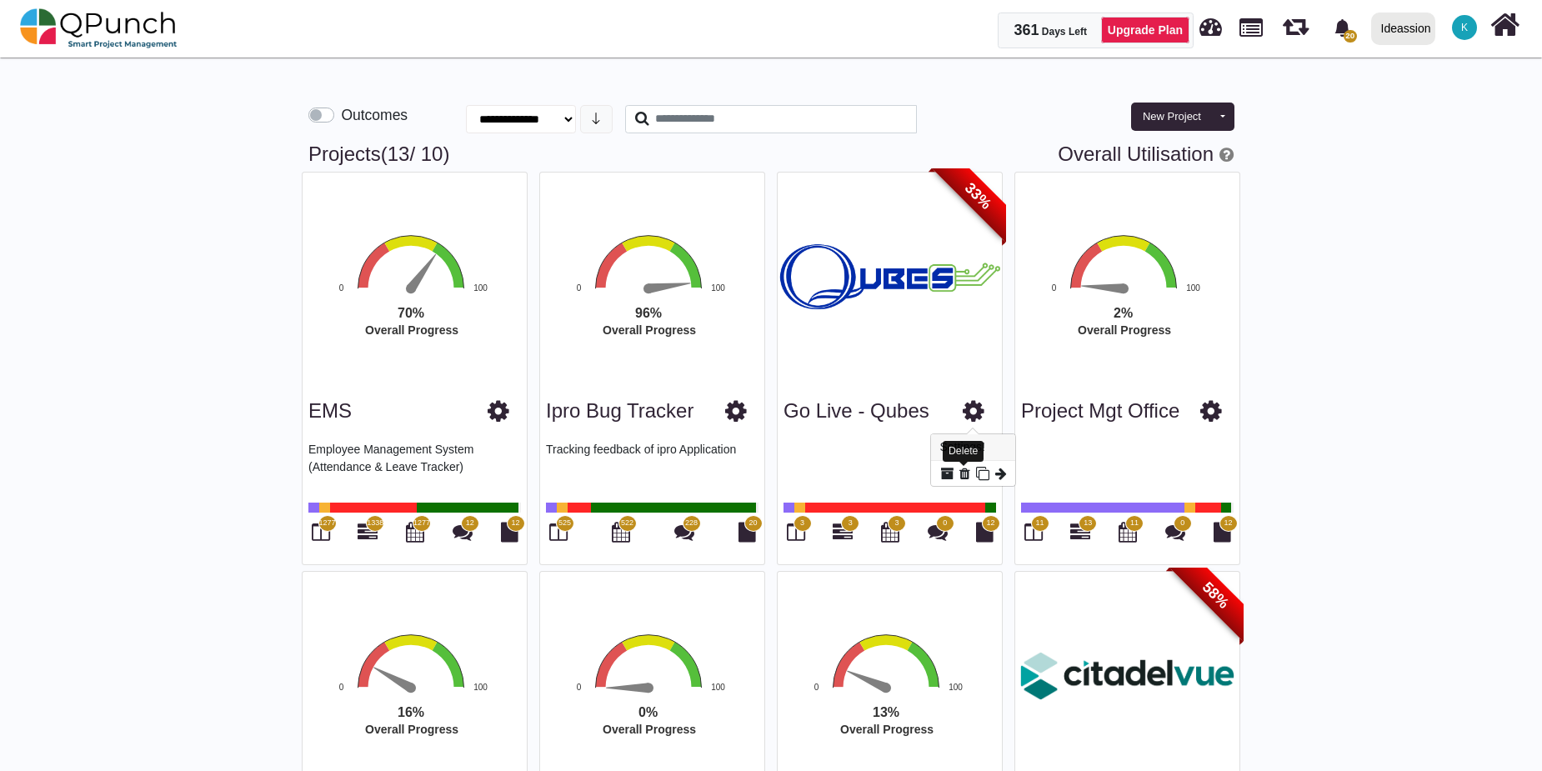
click at [965, 477] on icon at bounding box center [965, 473] width 11 height 13
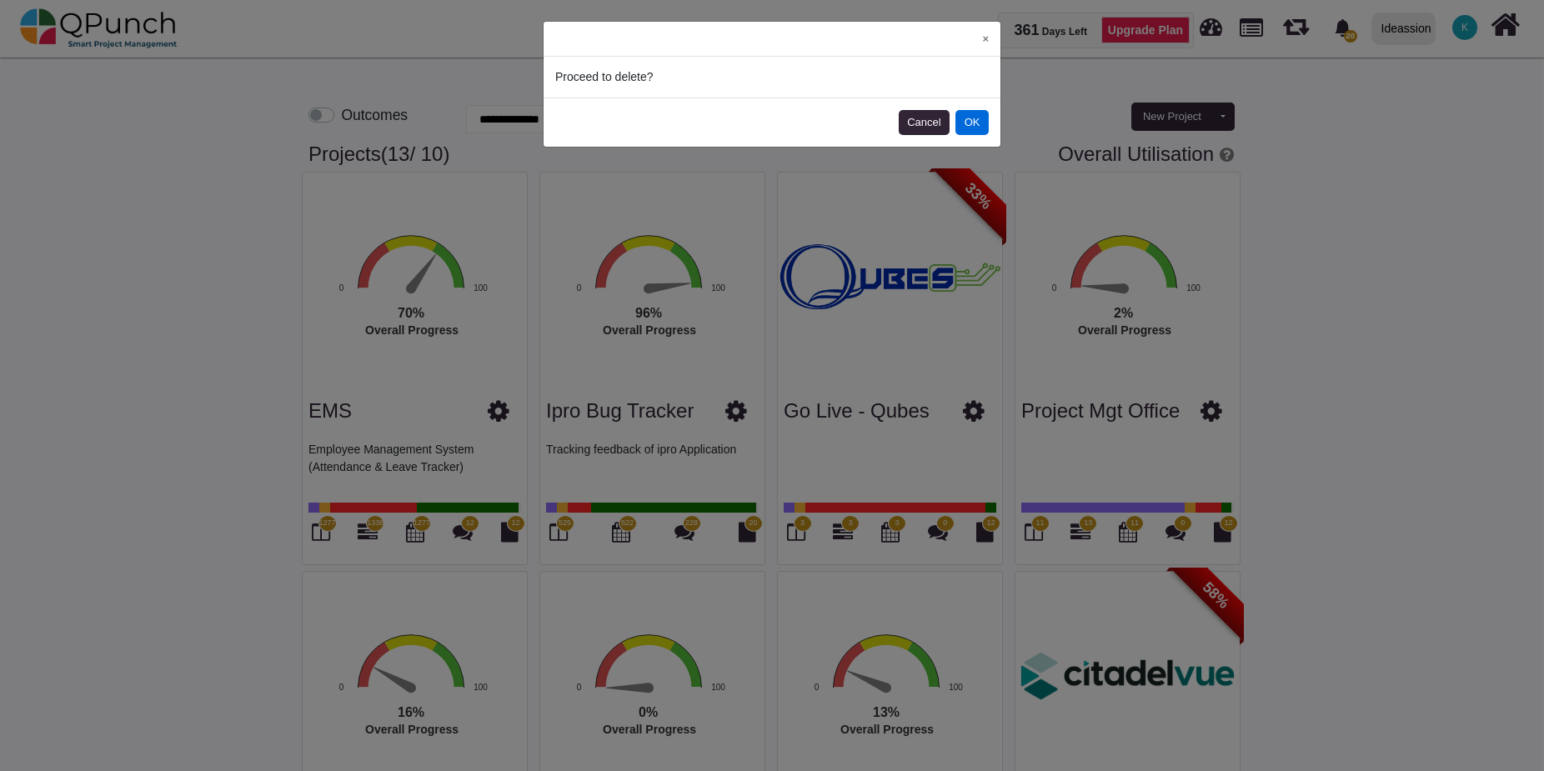
click at [972, 115] on button "OK" at bounding box center [971, 122] width 33 height 25
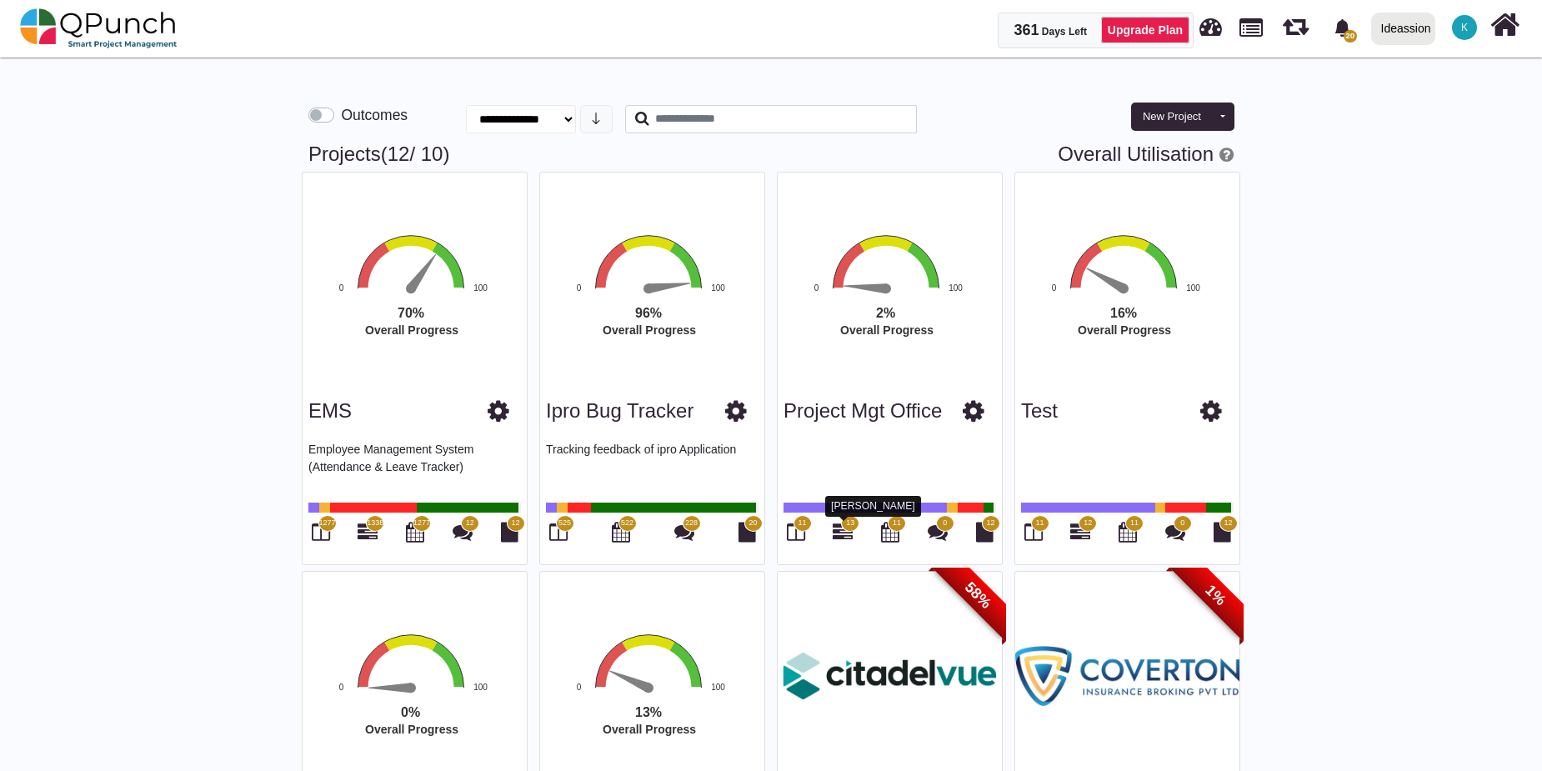
click at [836, 533] on icon at bounding box center [843, 532] width 20 height 20
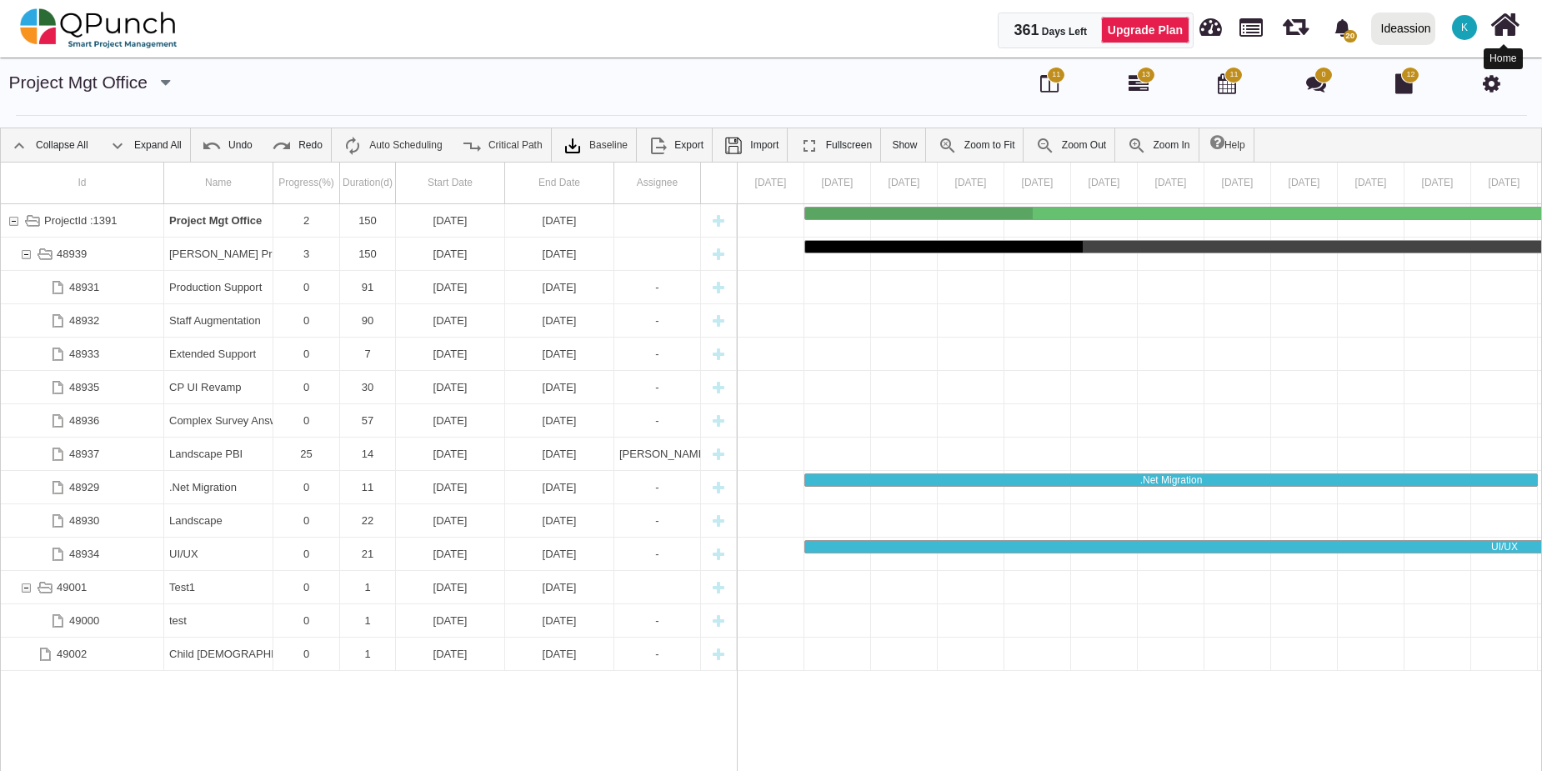
click at [1501, 34] on icon at bounding box center [1505, 25] width 29 height 32
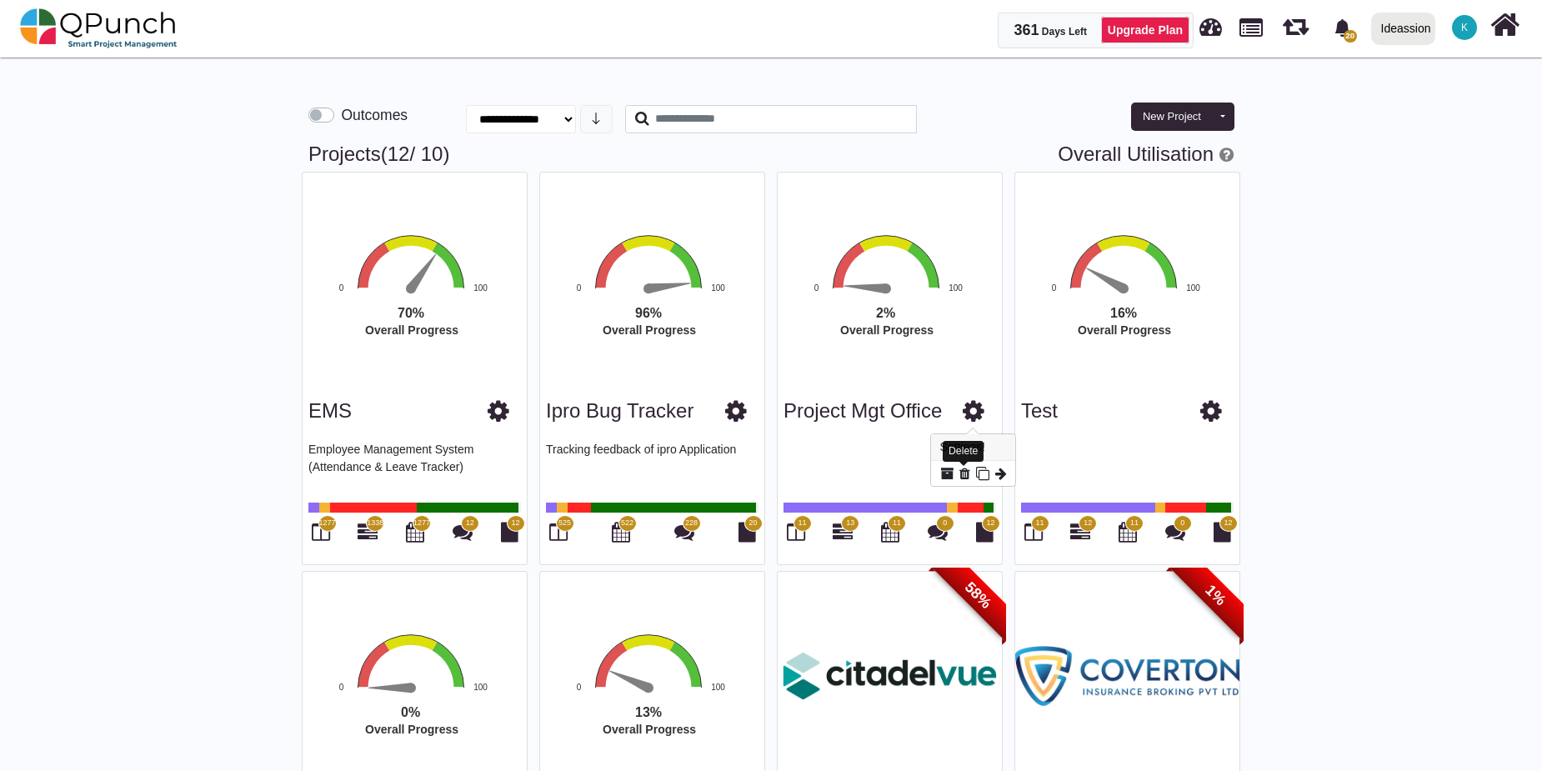
click at [968, 474] on icon at bounding box center [965, 473] width 11 height 13
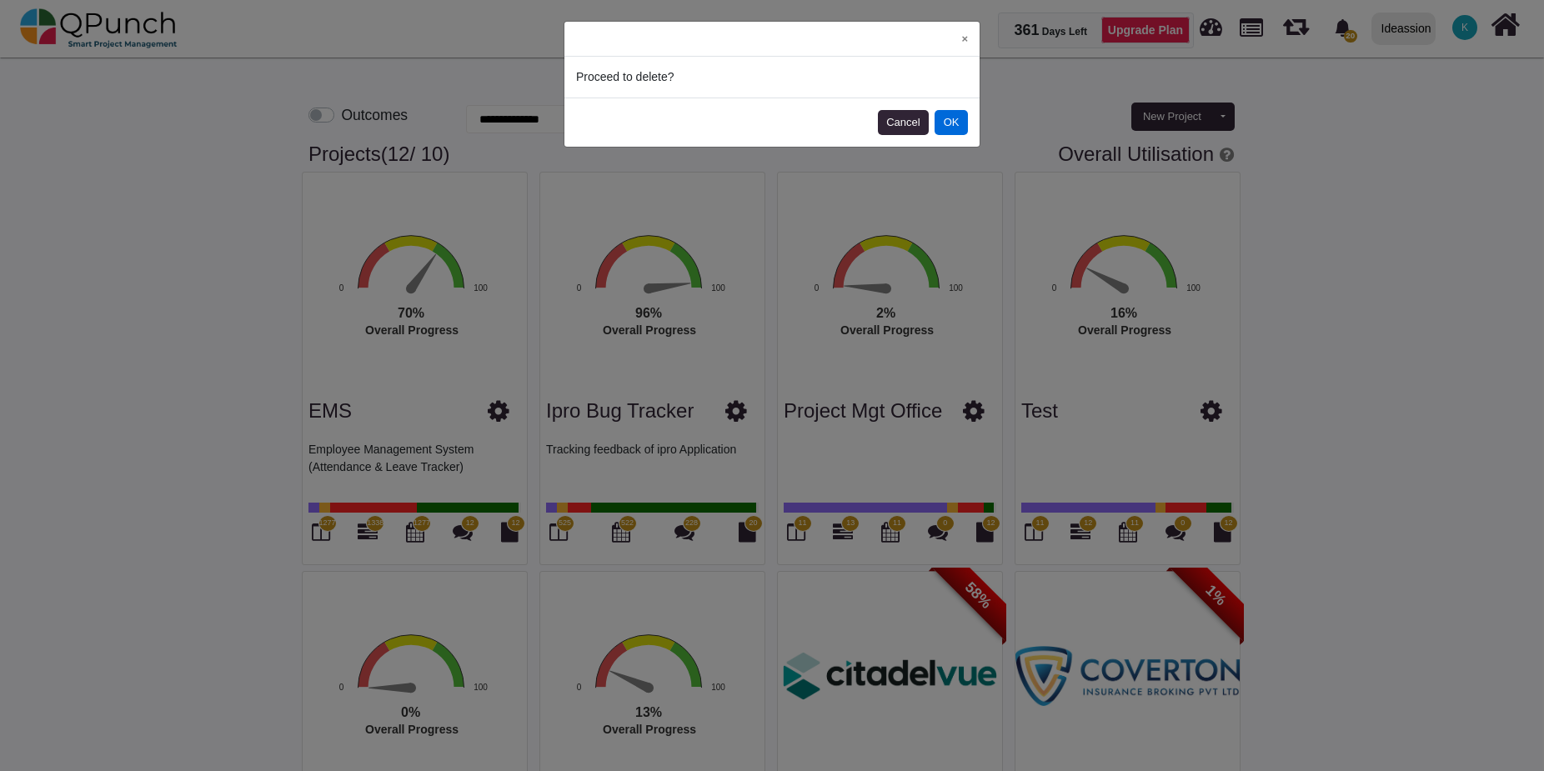
click at [948, 119] on button "OK" at bounding box center [951, 122] width 33 height 25
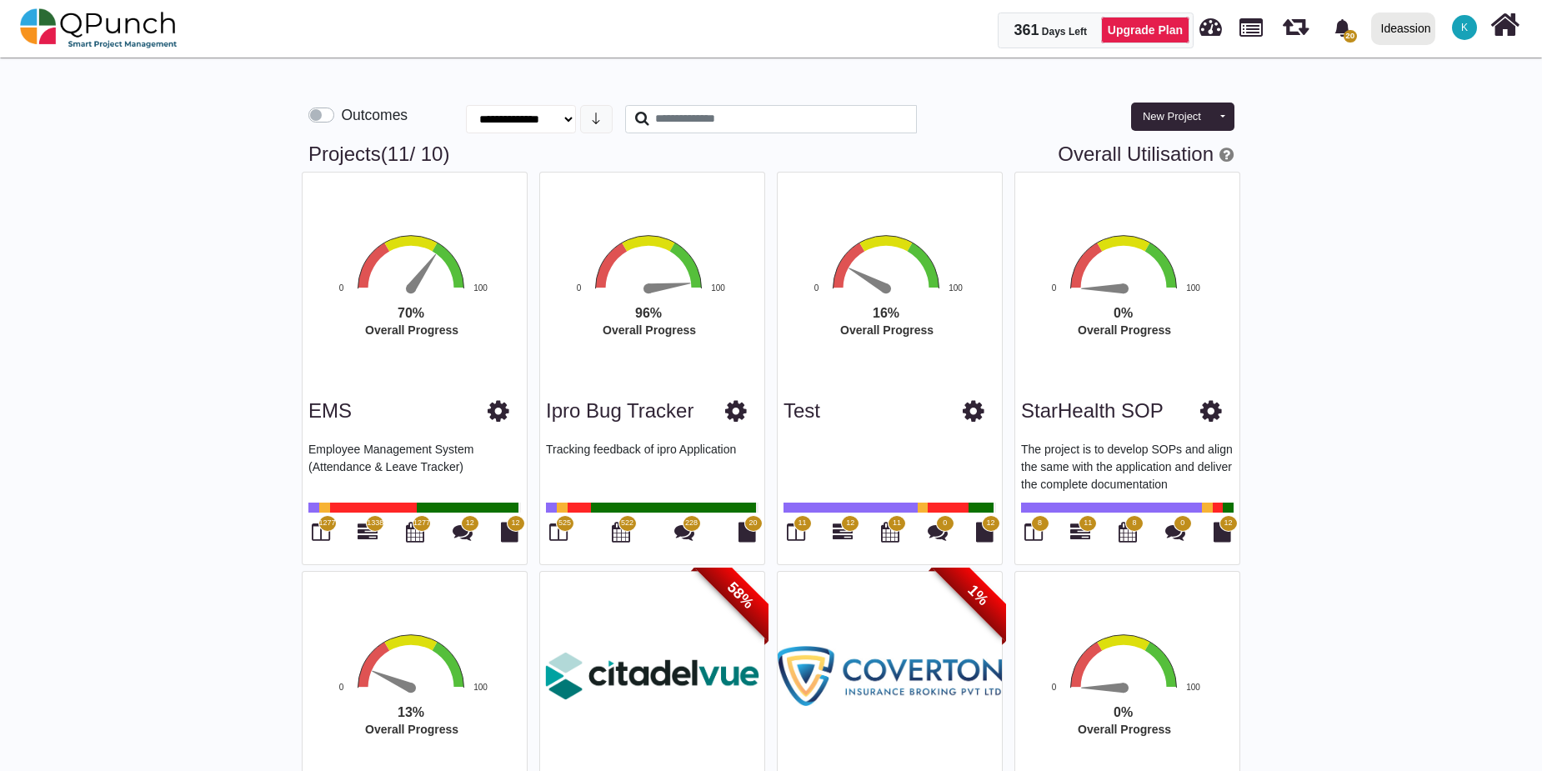
click at [852, 529] on span "12" at bounding box center [850, 524] width 8 height 12
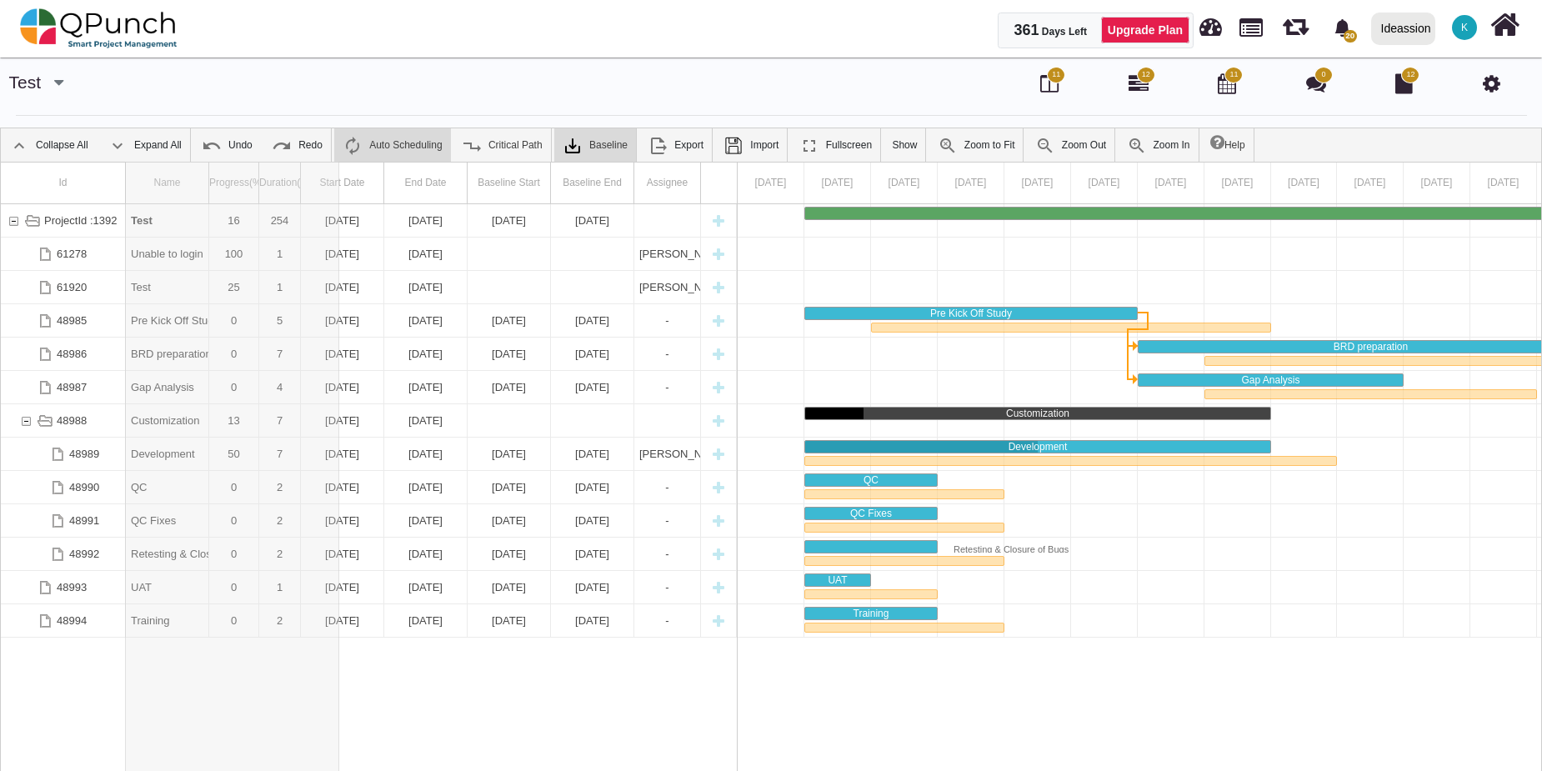
drag, startPoint x: 205, startPoint y: 173, endPoint x: 365, endPoint y: 221, distance: 167.2
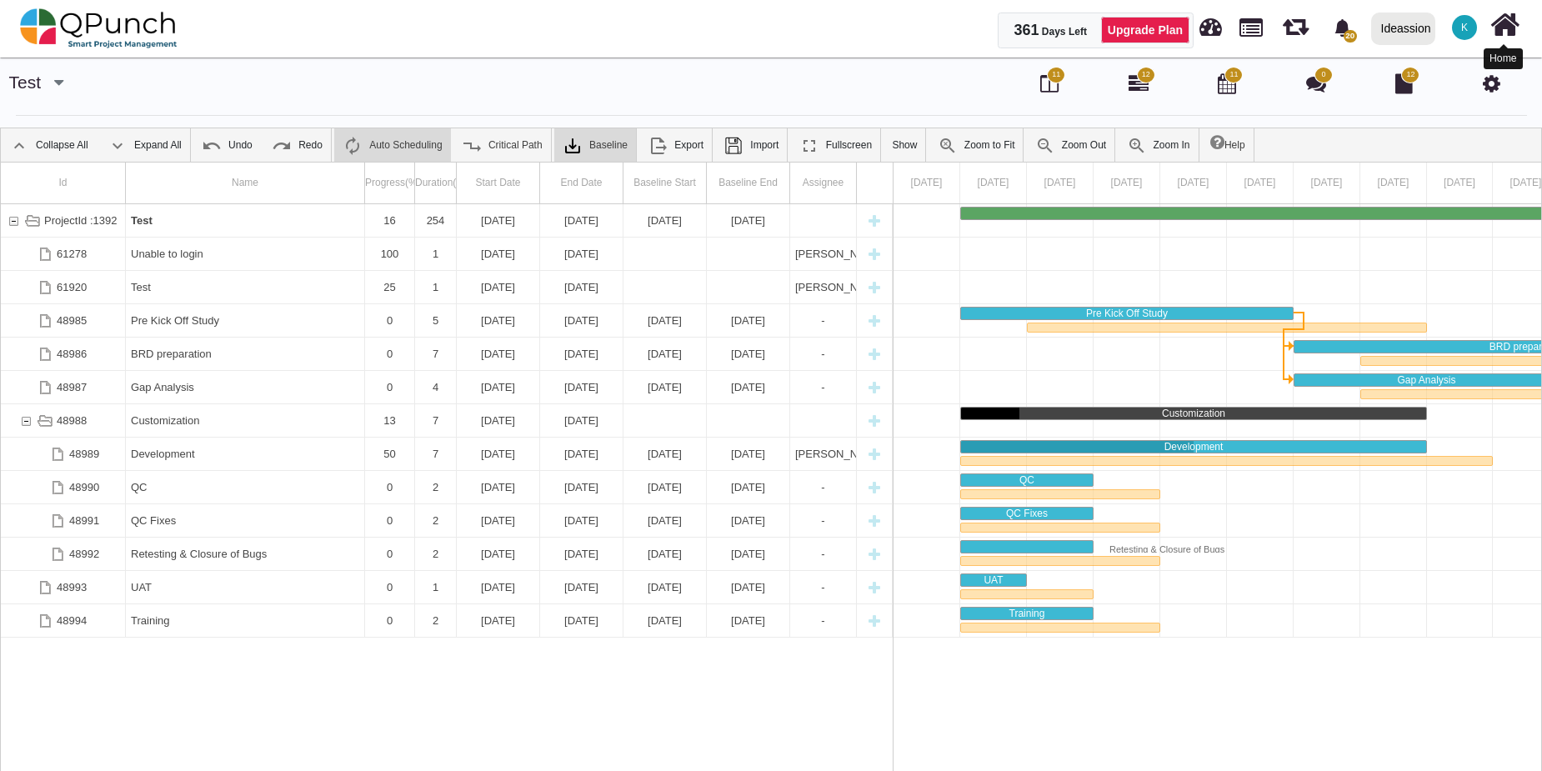
click at [1507, 24] on icon at bounding box center [1505, 25] width 29 height 32
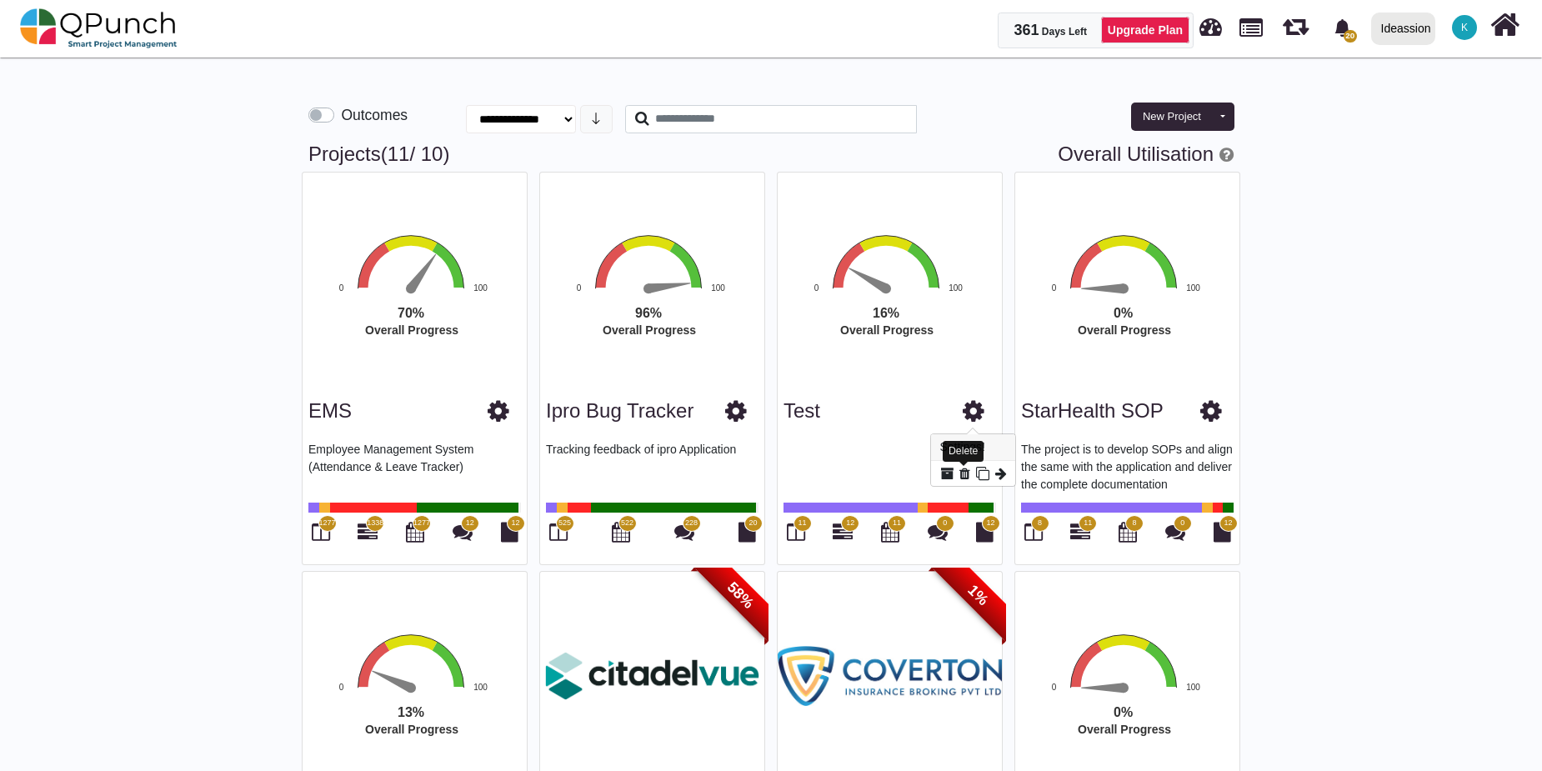
click at [965, 474] on icon at bounding box center [965, 473] width 11 height 13
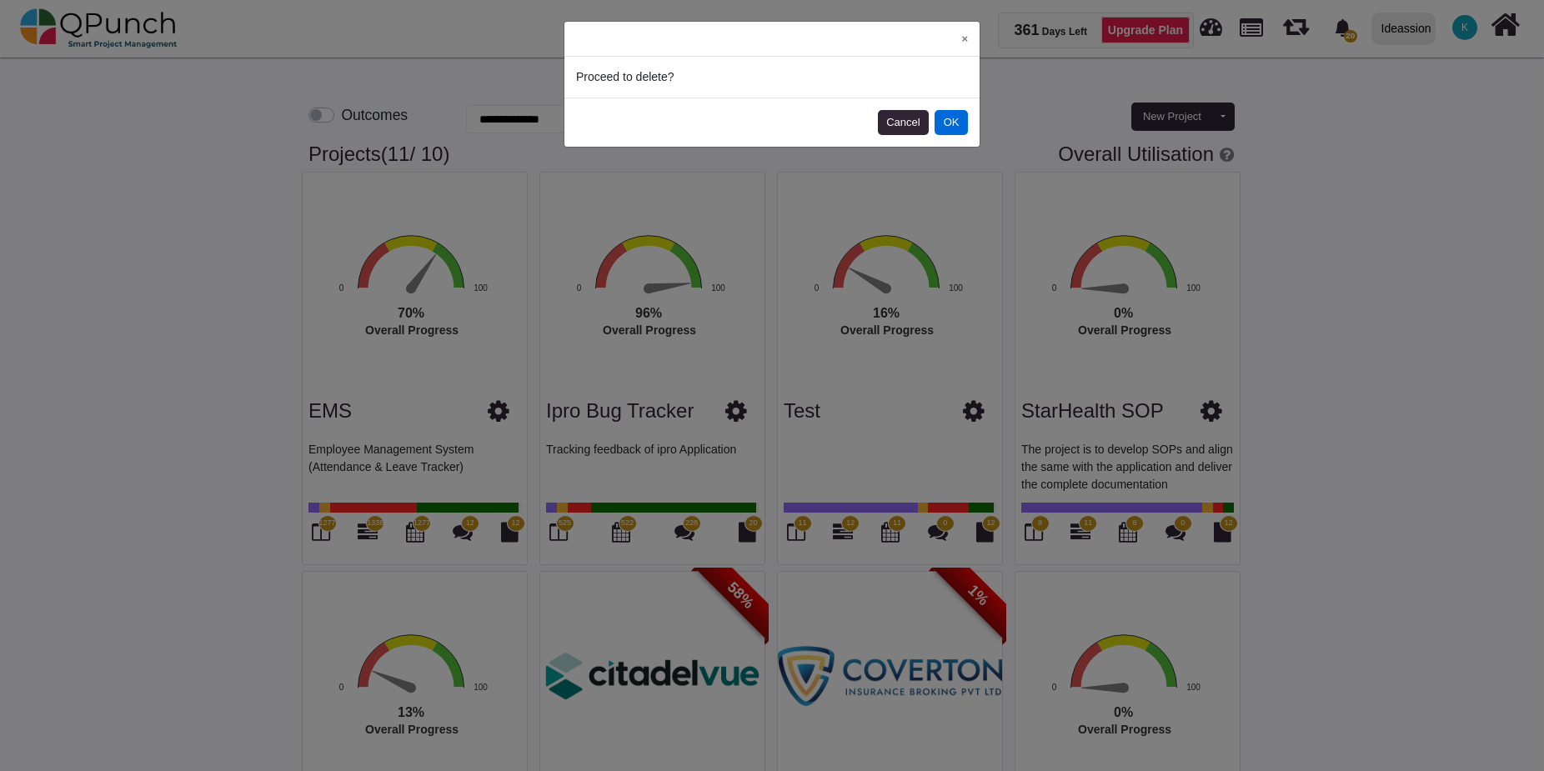
click at [954, 122] on button "OK" at bounding box center [951, 122] width 33 height 25
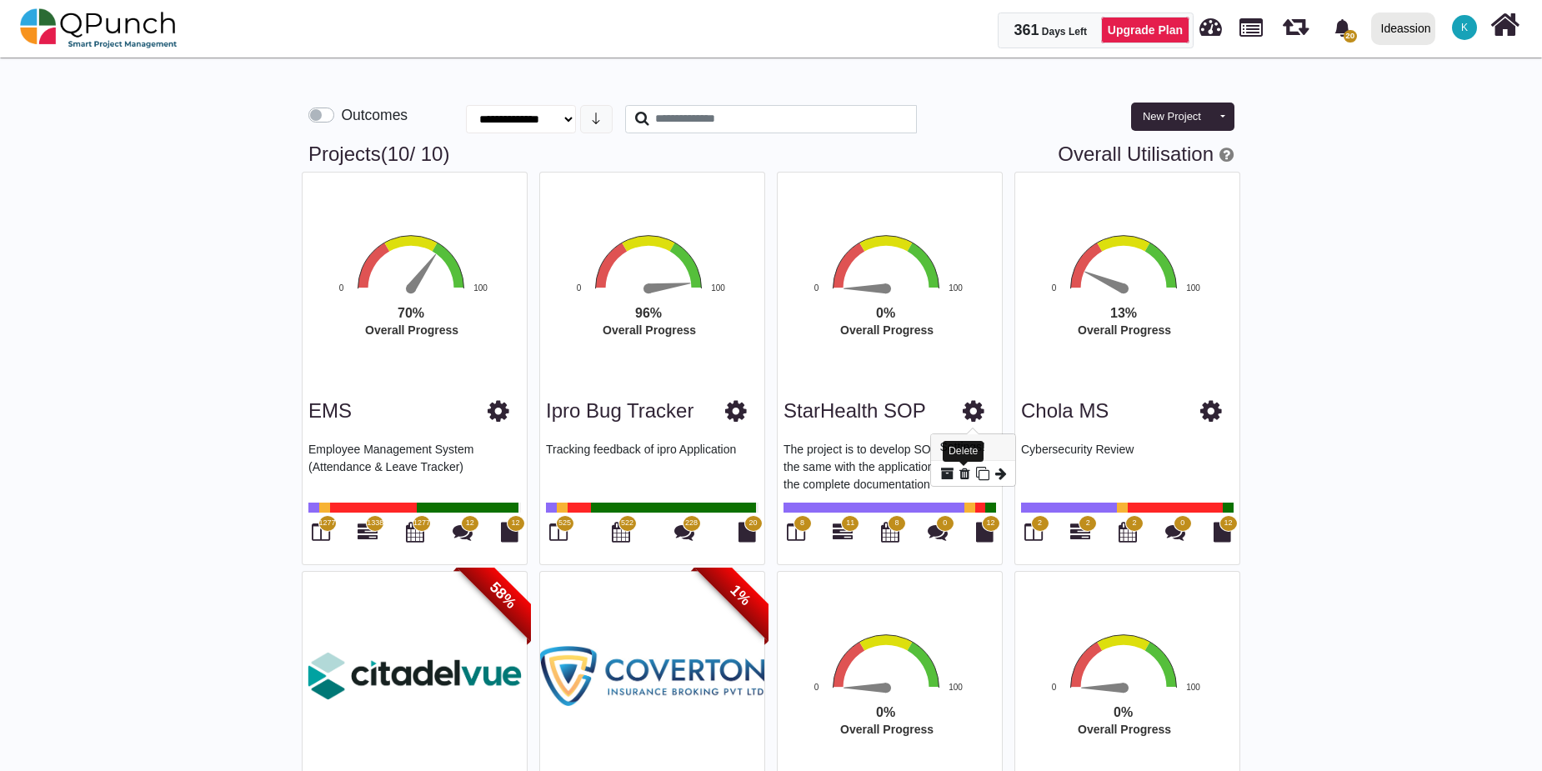
click at [965, 477] on icon at bounding box center [965, 473] width 11 height 13
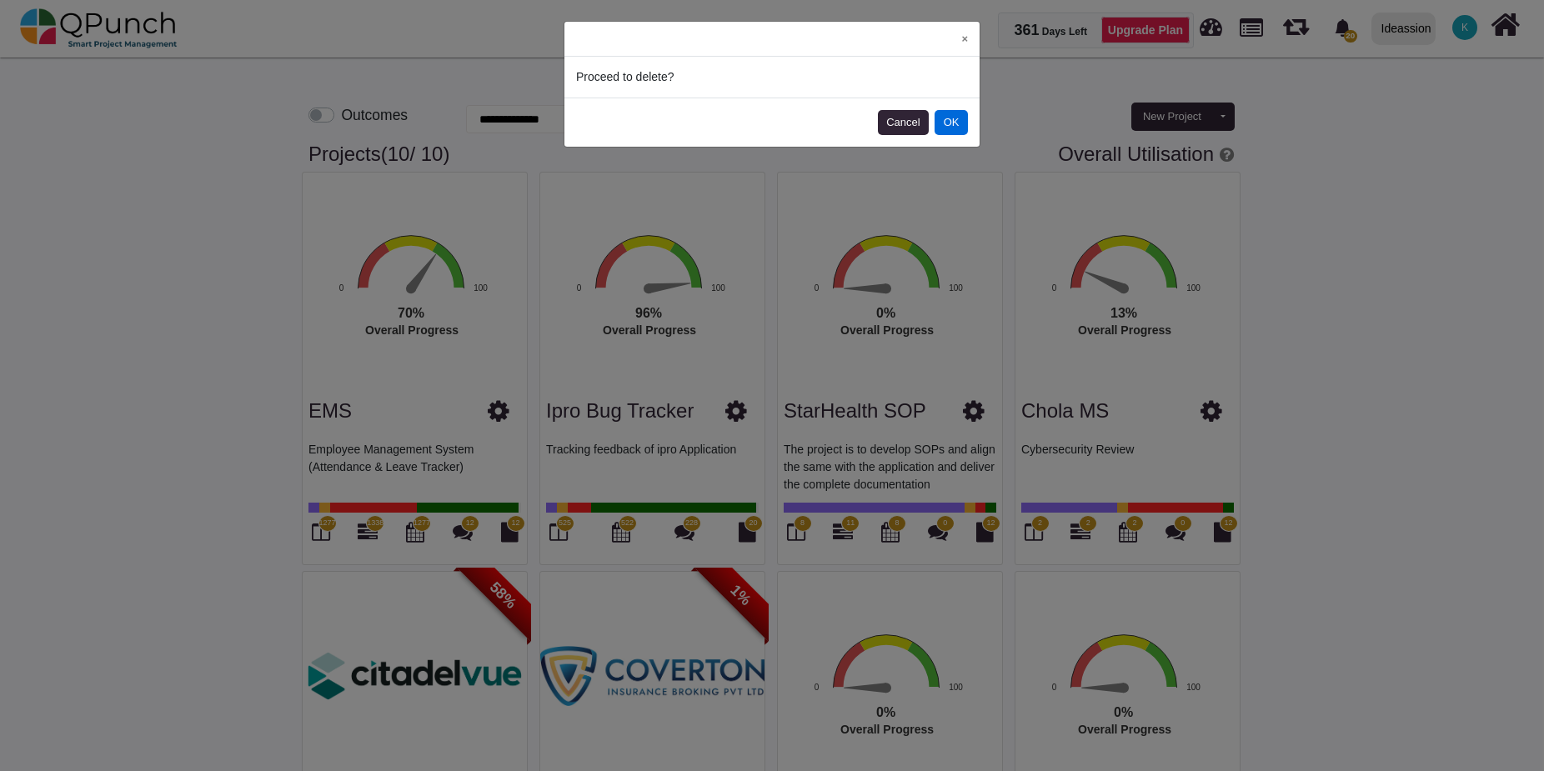
click at [946, 127] on button "OK" at bounding box center [951, 122] width 33 height 25
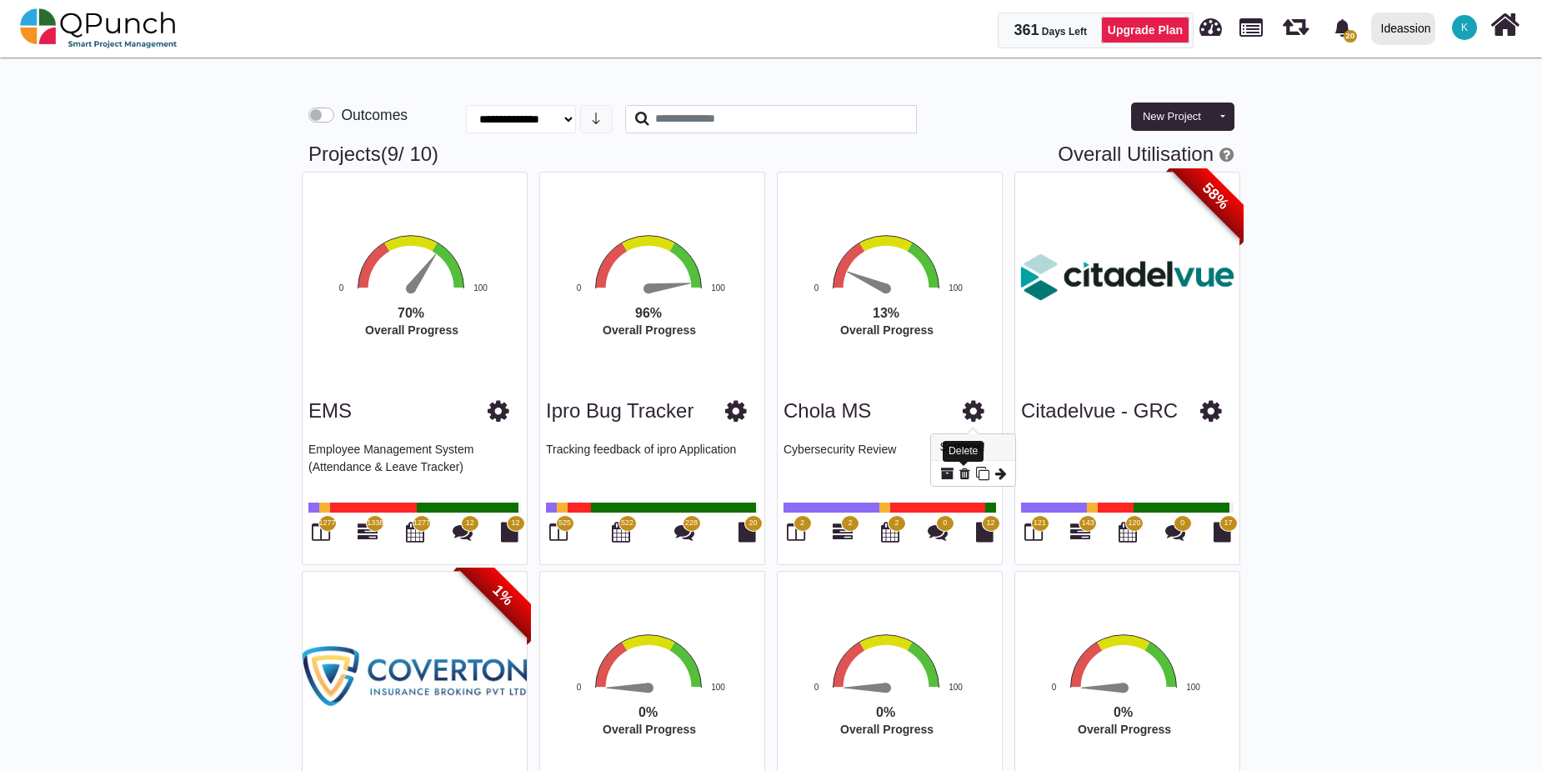
click at [964, 469] on icon at bounding box center [965, 473] width 11 height 13
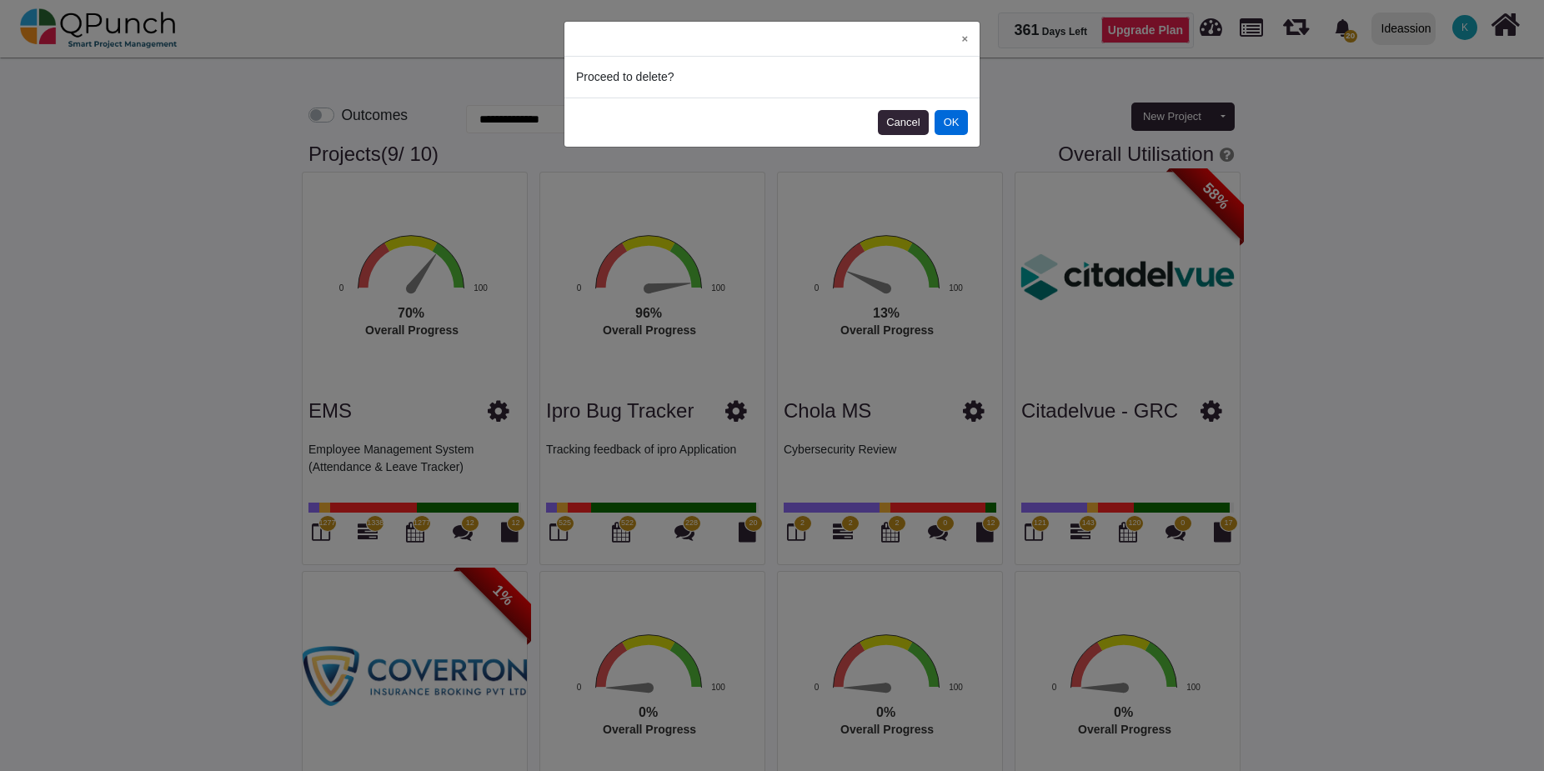
click at [964, 115] on button "OK" at bounding box center [951, 122] width 33 height 25
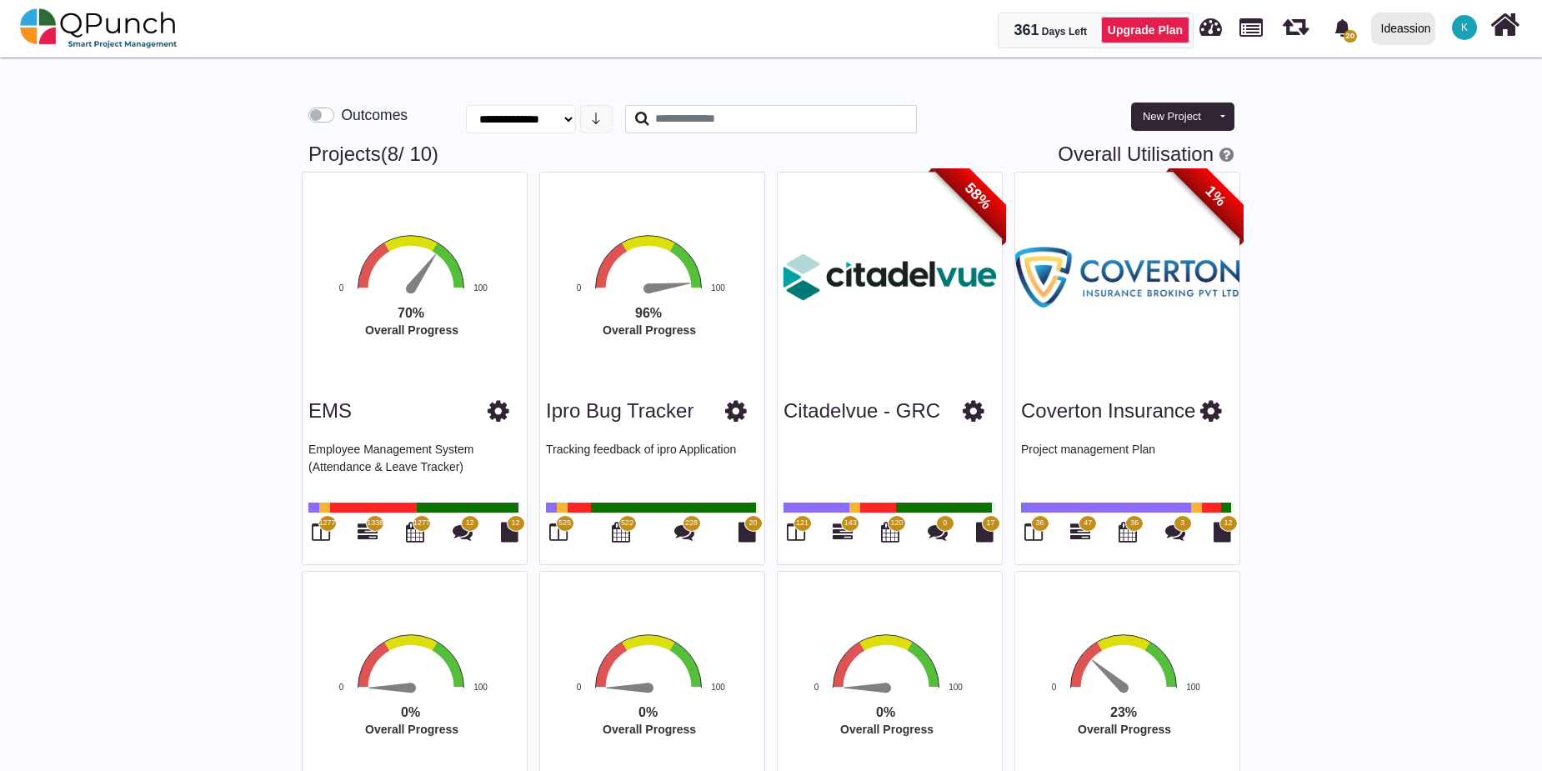
click at [1084, 524] on span "47" at bounding box center [1088, 524] width 8 height 12
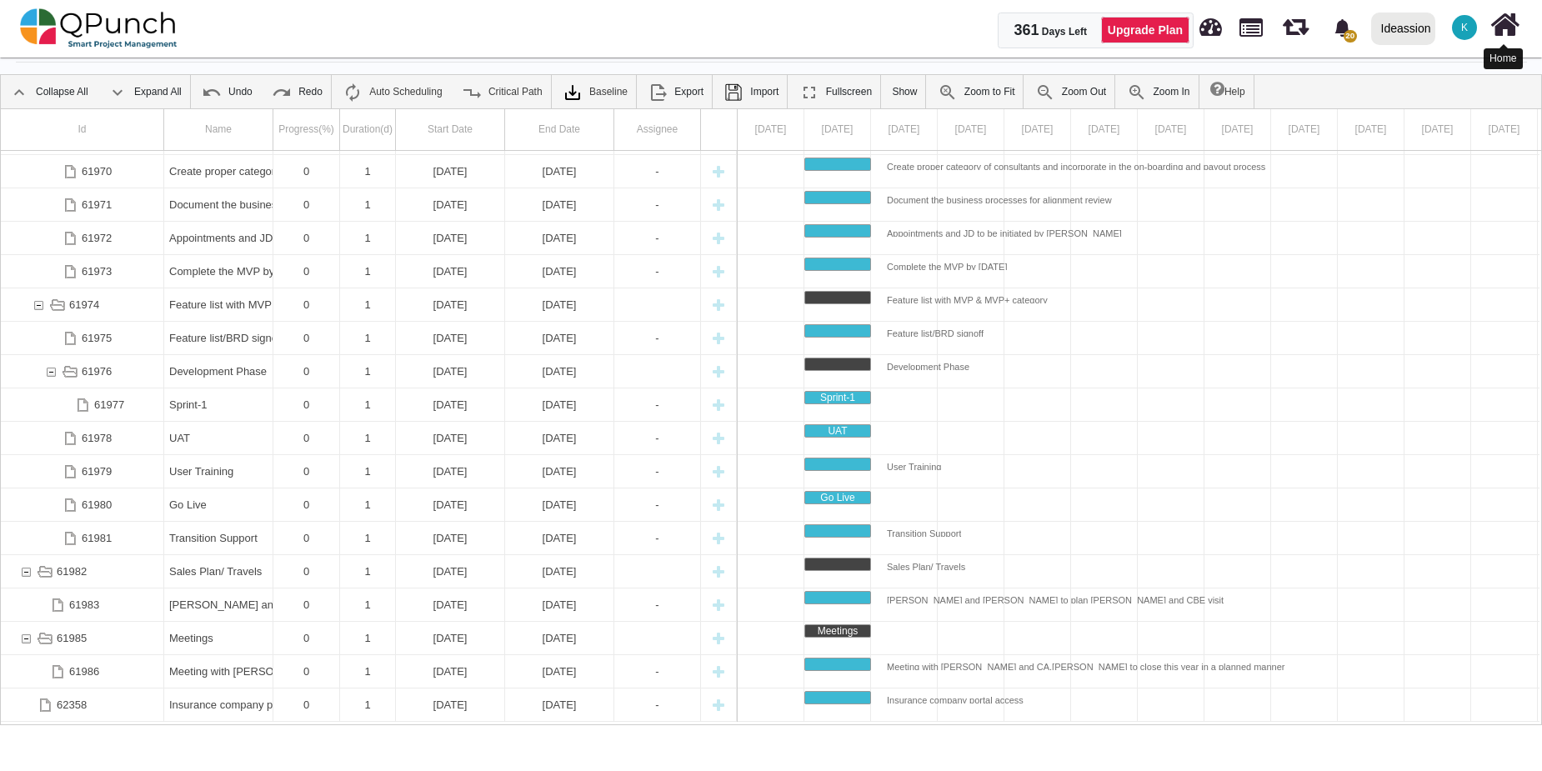
click at [1496, 25] on icon at bounding box center [1505, 25] width 29 height 32
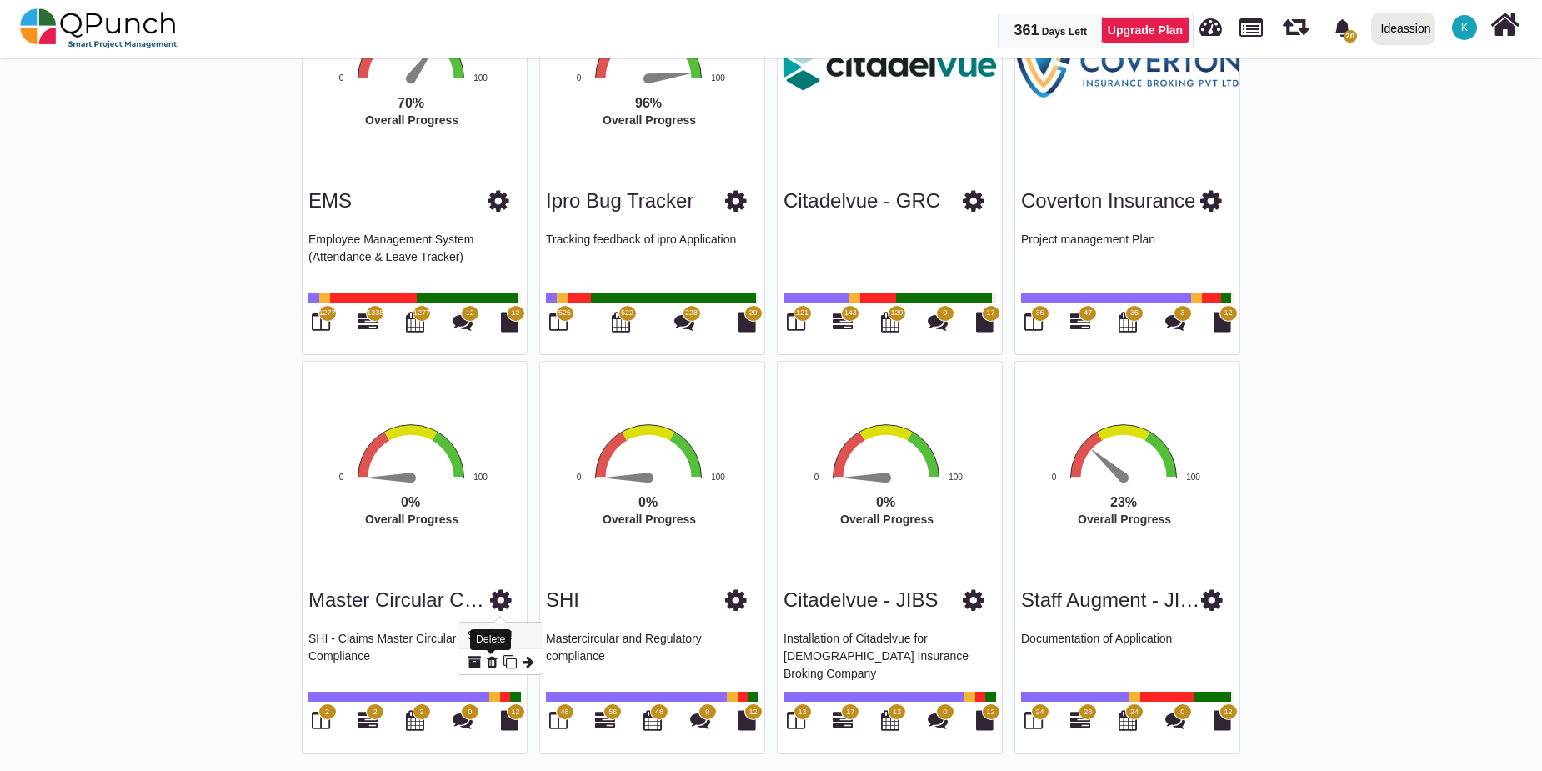
click at [490, 660] on icon at bounding box center [492, 661] width 11 height 13
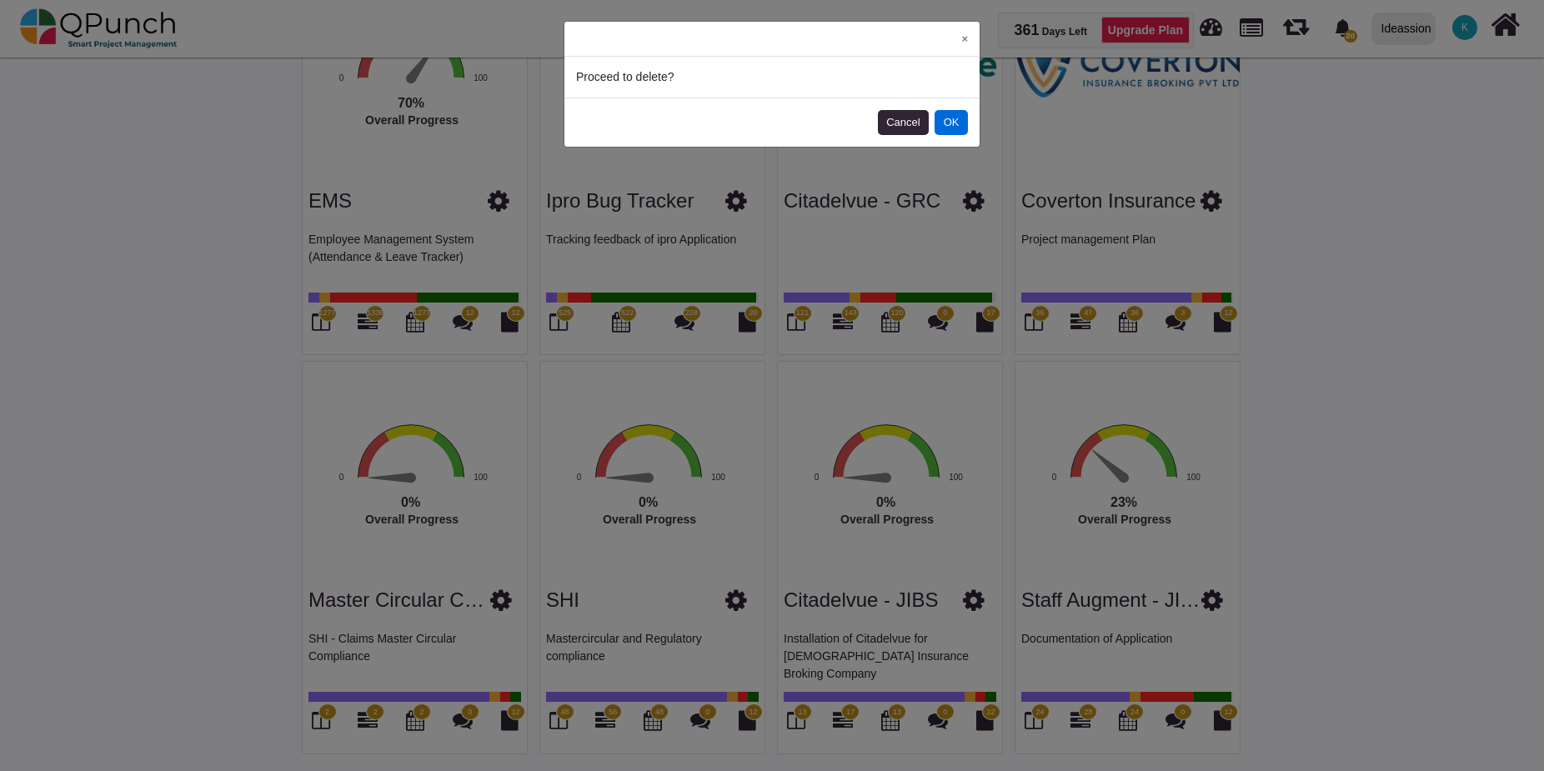
click at [951, 129] on button "OK" at bounding box center [951, 122] width 33 height 25
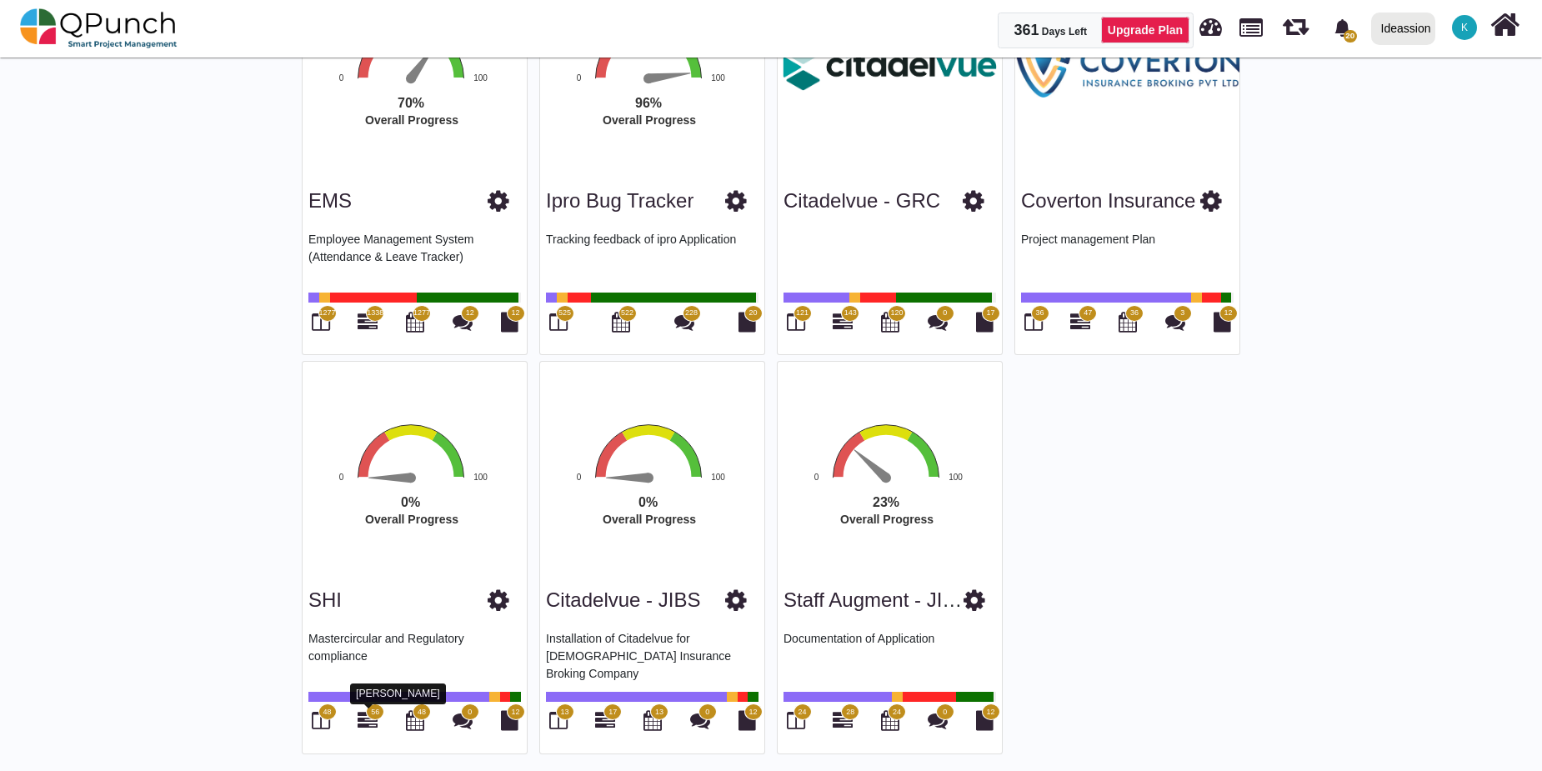
click at [369, 718] on icon at bounding box center [368, 720] width 20 height 20
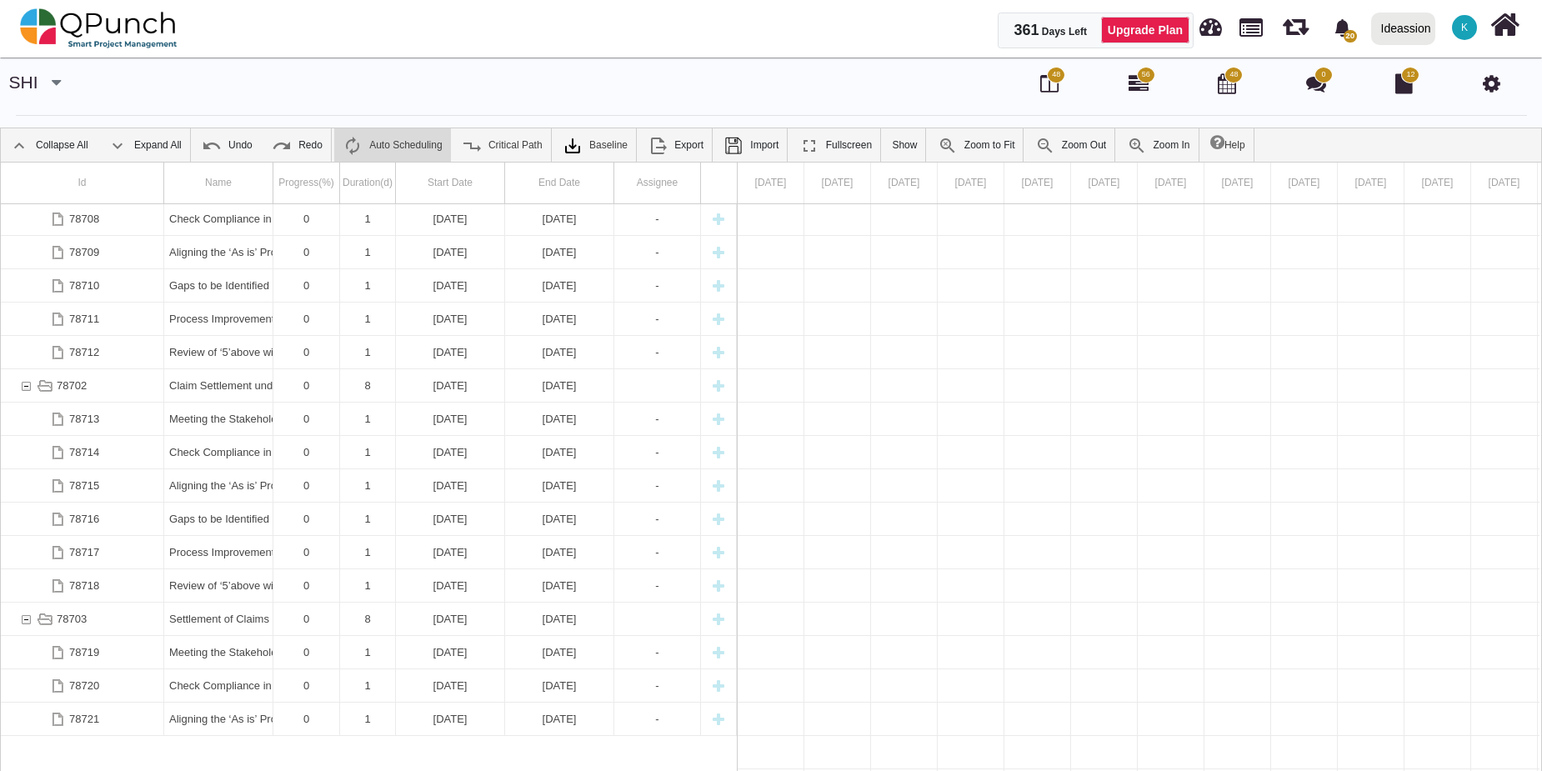
scroll to position [685, 0]
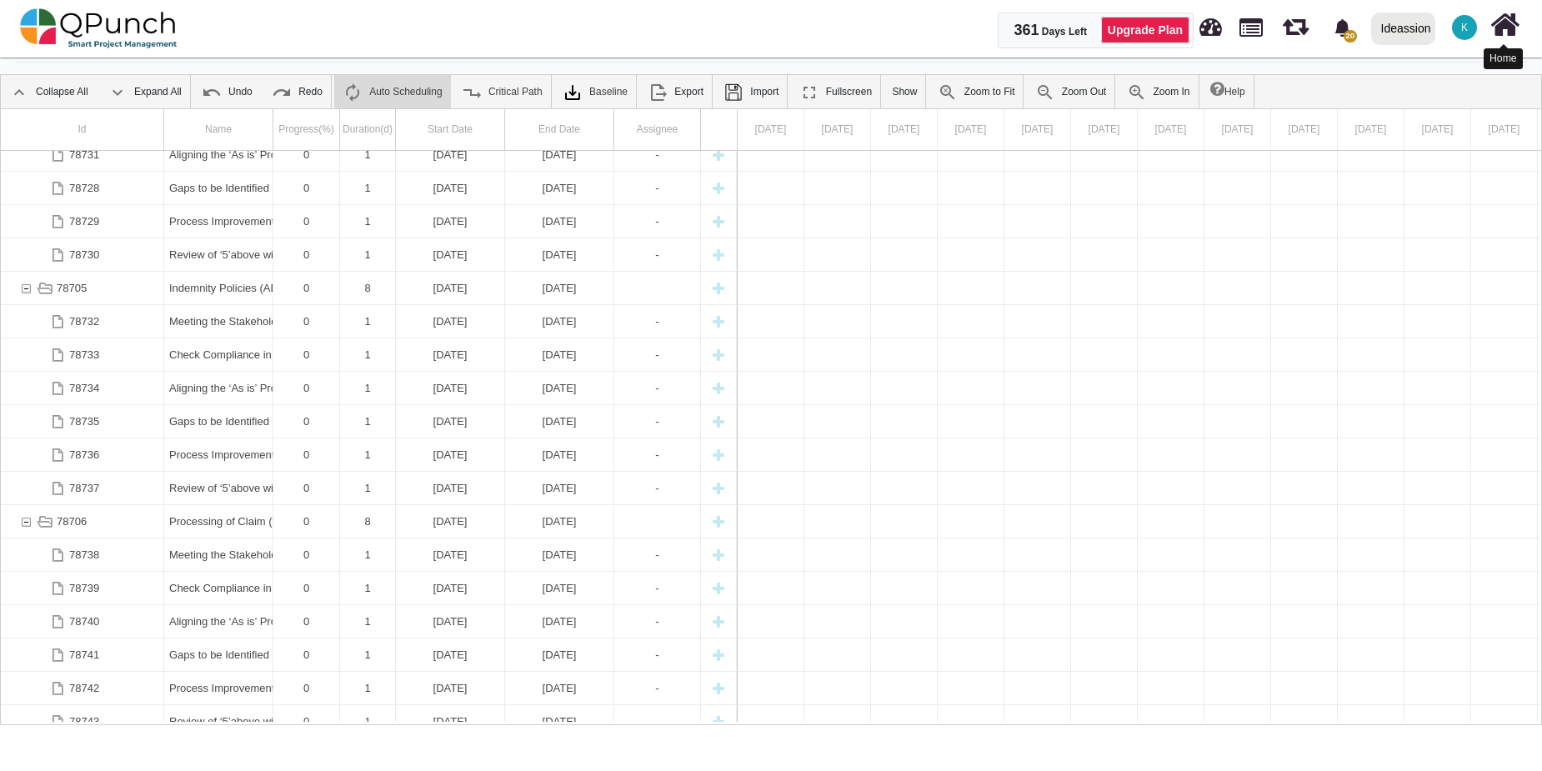
click at [1504, 28] on icon at bounding box center [1505, 25] width 29 height 32
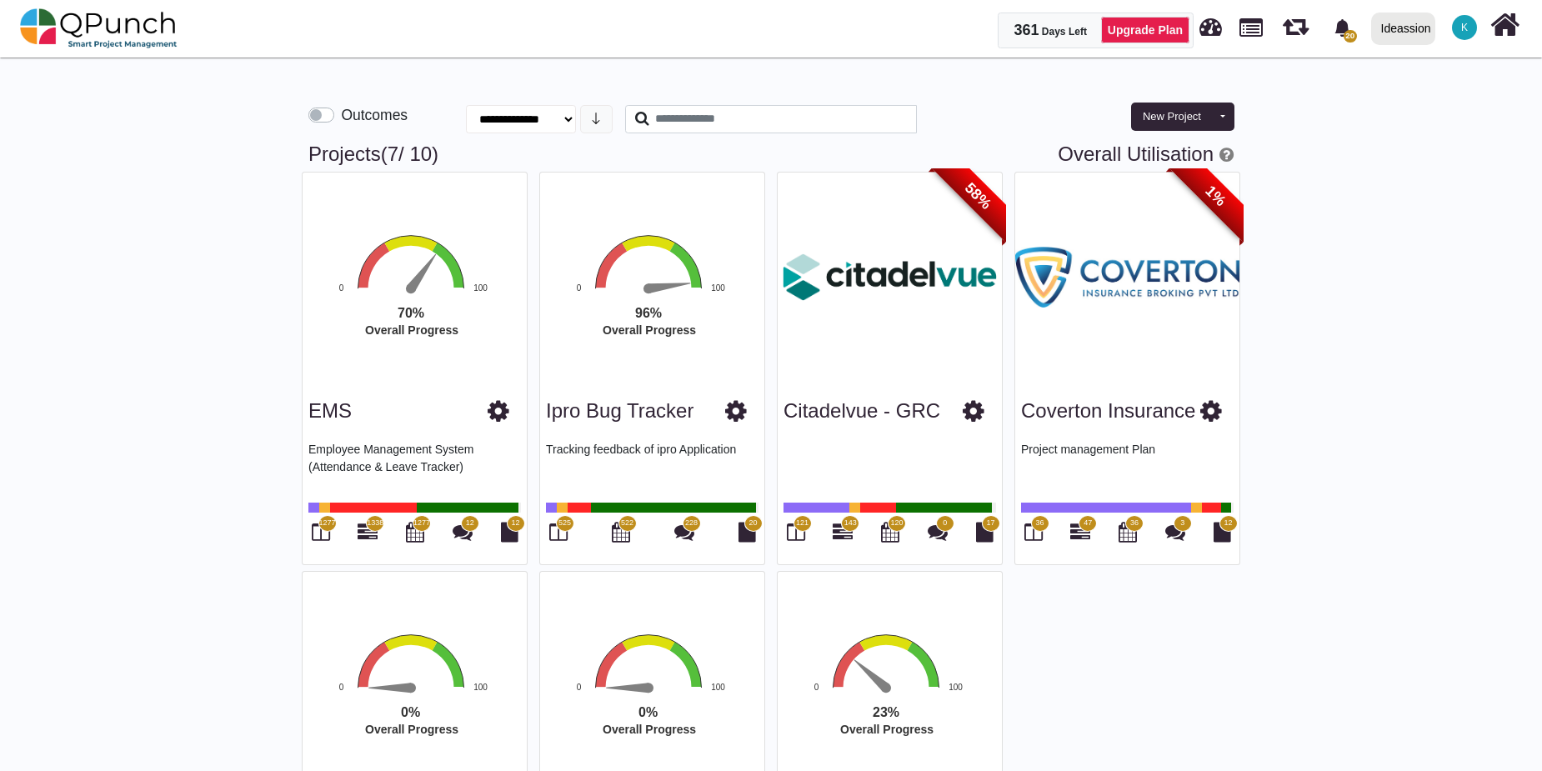
click at [1190, 664] on div "Overall Progress Chart with 1 data point. The chart has 1 Y axis displaying val…" at bounding box center [771, 571] width 950 height 799
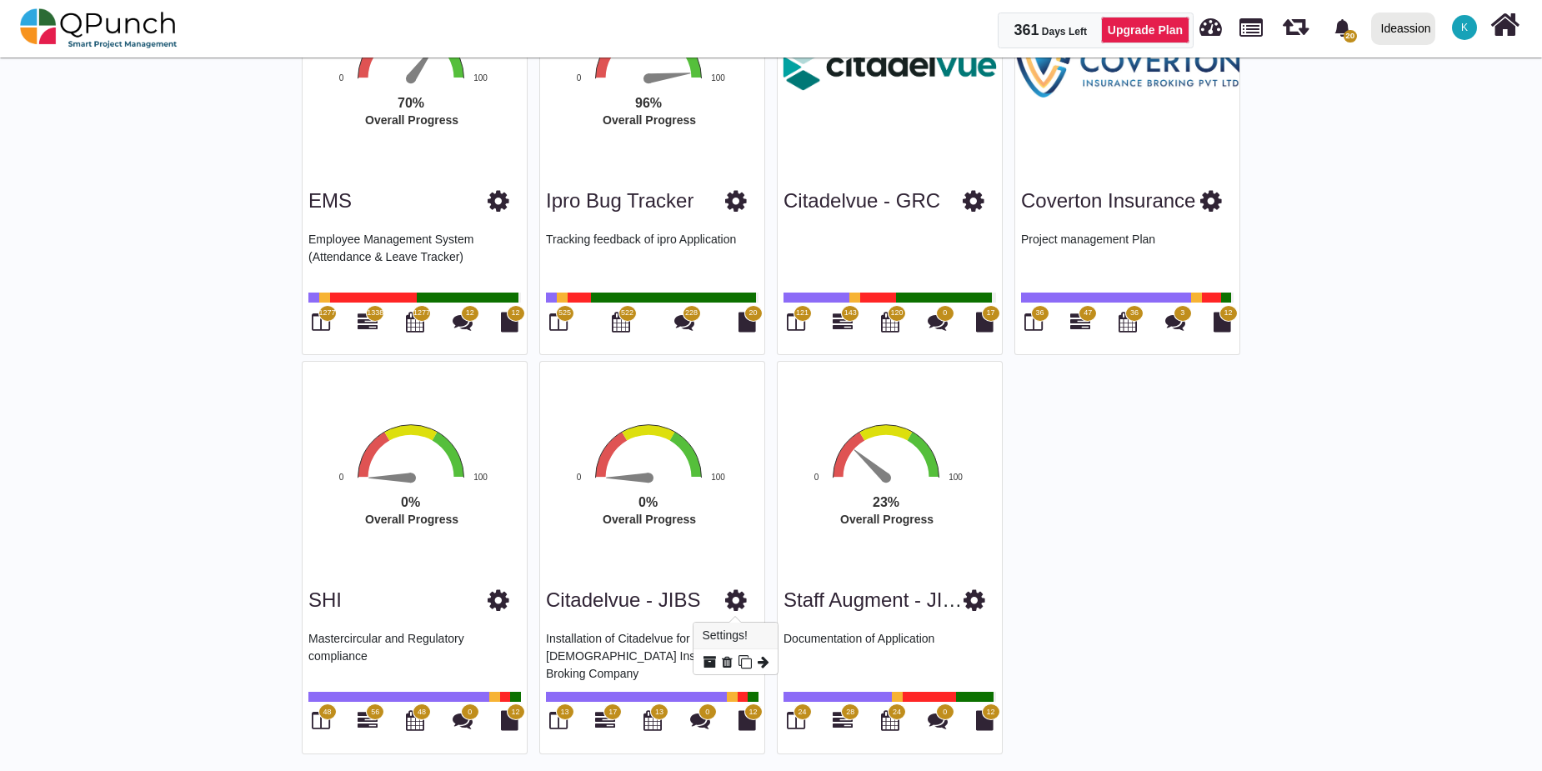
click at [740, 599] on icon at bounding box center [736, 600] width 22 height 25
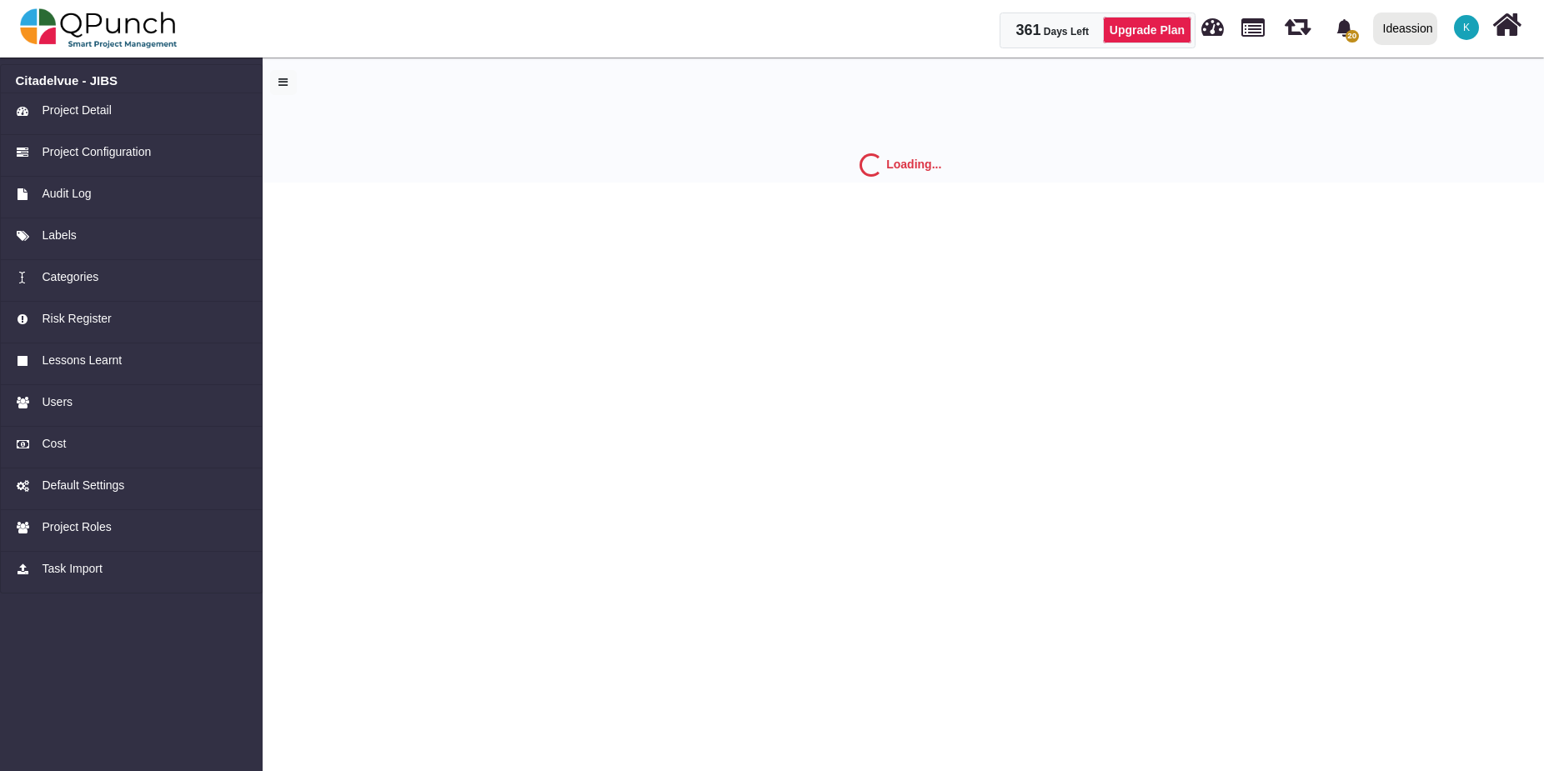
select select "*"
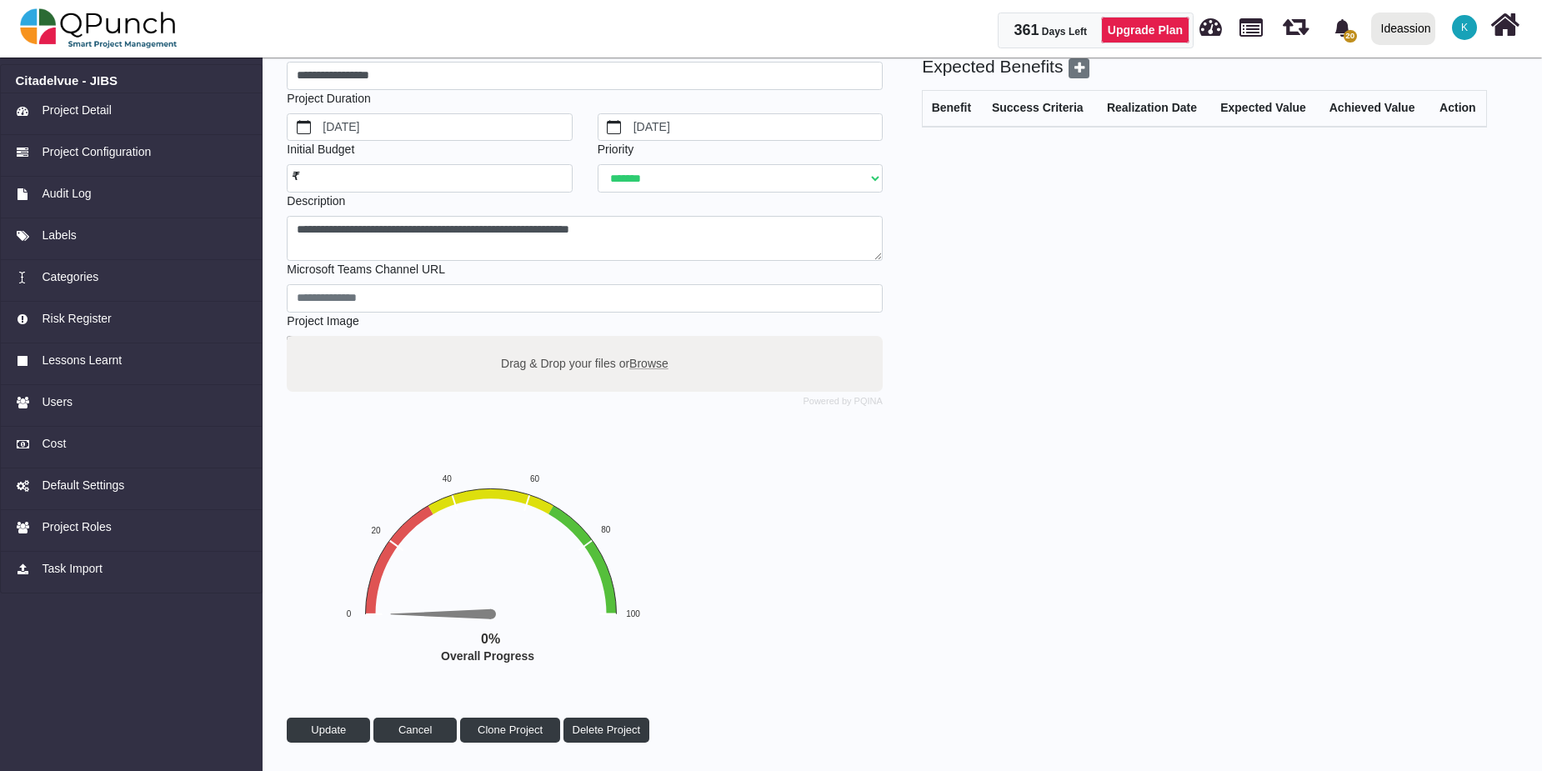
click at [573, 367] on label "Drag & Drop your files or Browse" at bounding box center [584, 363] width 179 height 29
click at [573, 341] on input "Drag & Drop your files or Browse" at bounding box center [585, 338] width 596 height 5
